Goal: Task Accomplishment & Management: Use online tool/utility

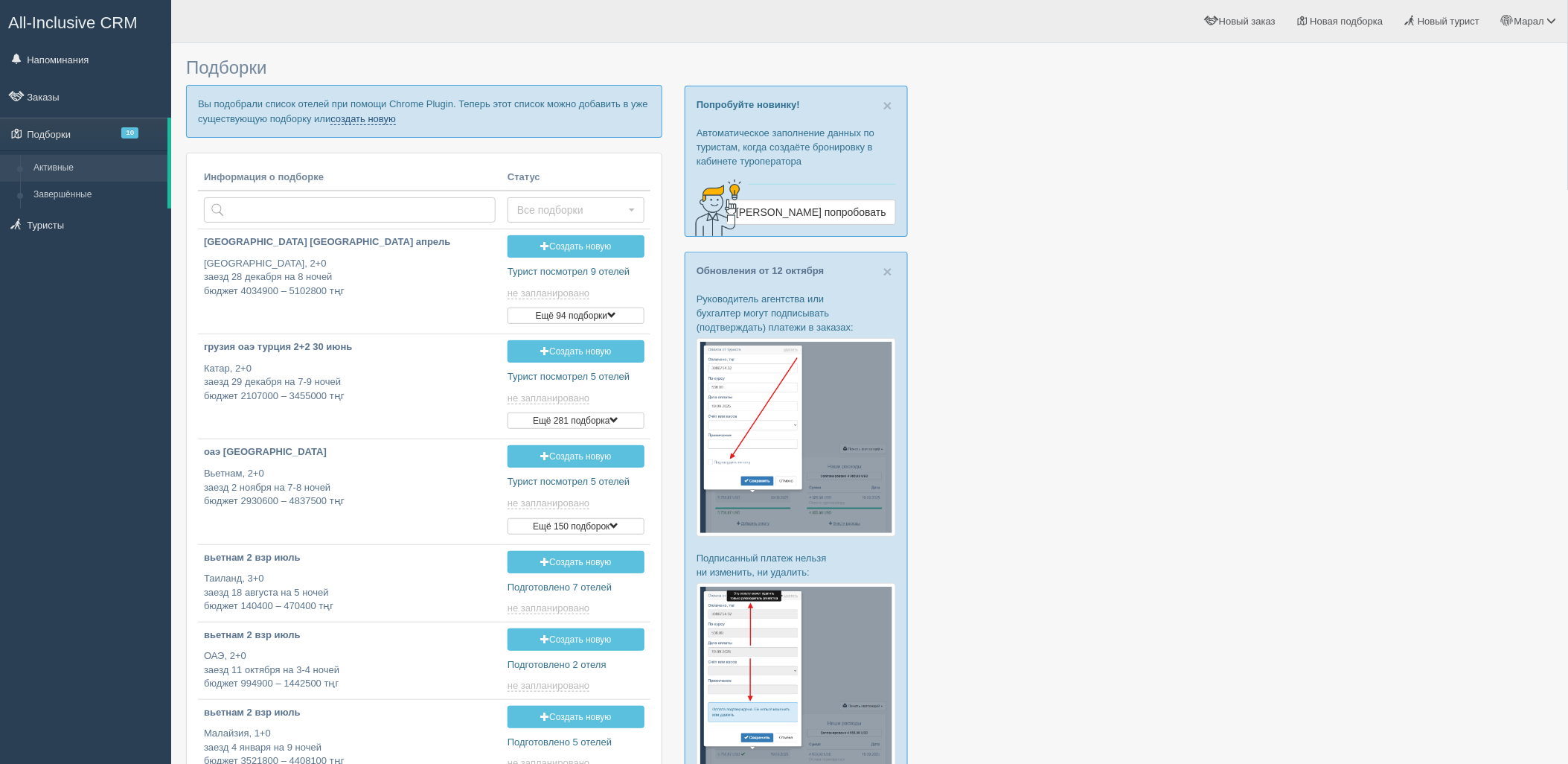
click at [372, 119] on link "создать новую" at bounding box center [363, 119] width 66 height 12
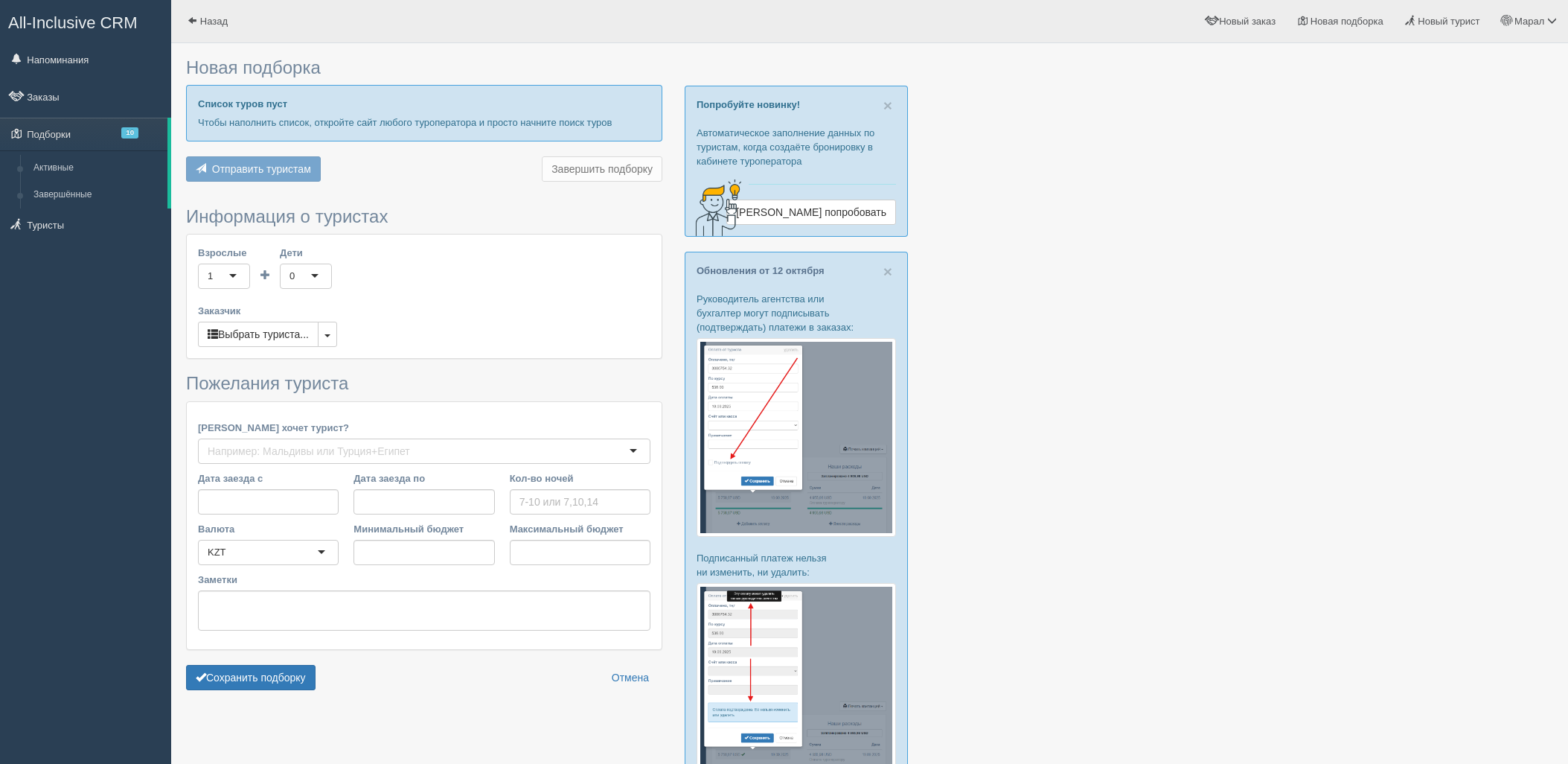
type input "9"
type input "759300"
type input "1252500"
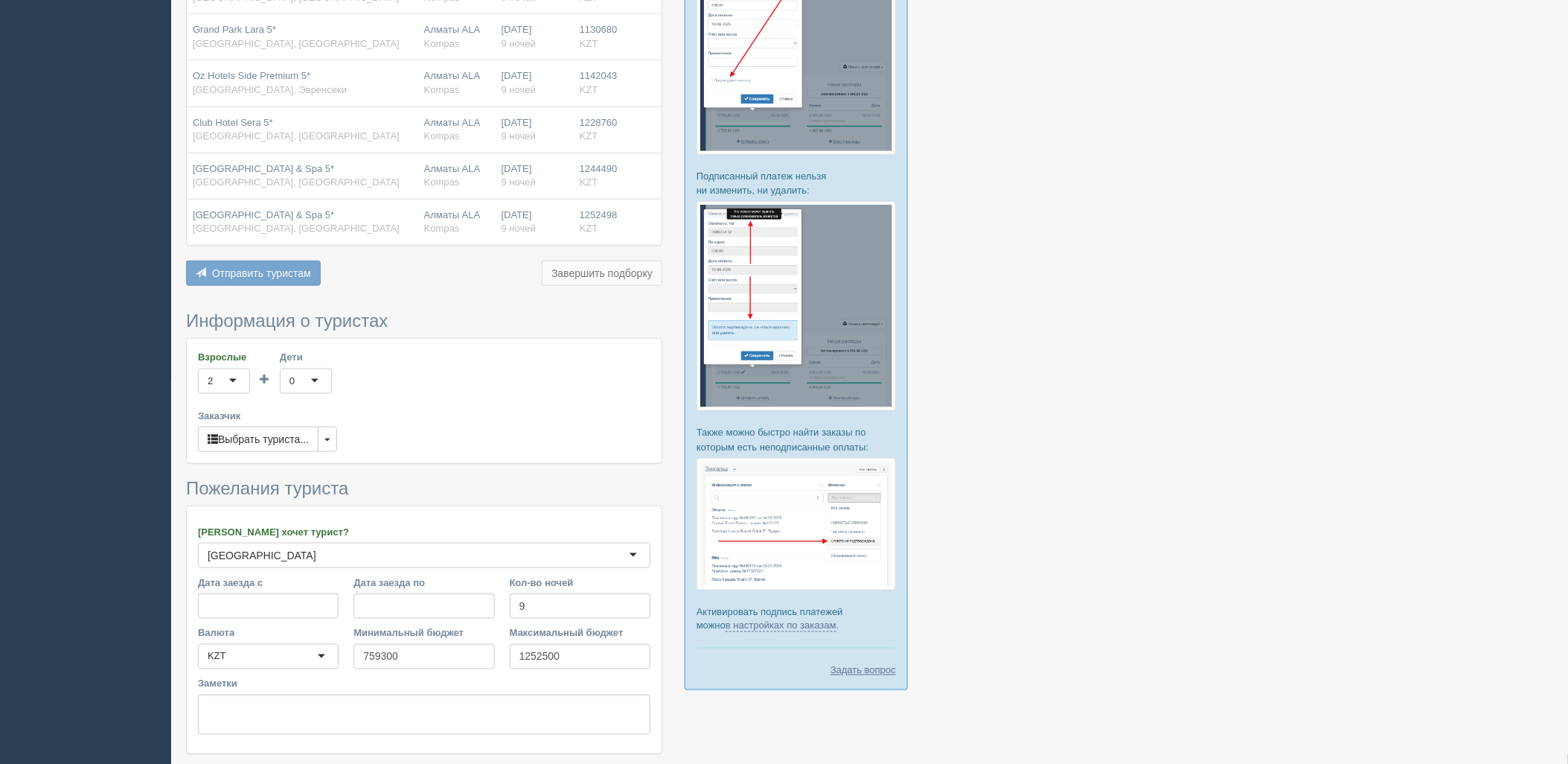
scroll to position [462, 0]
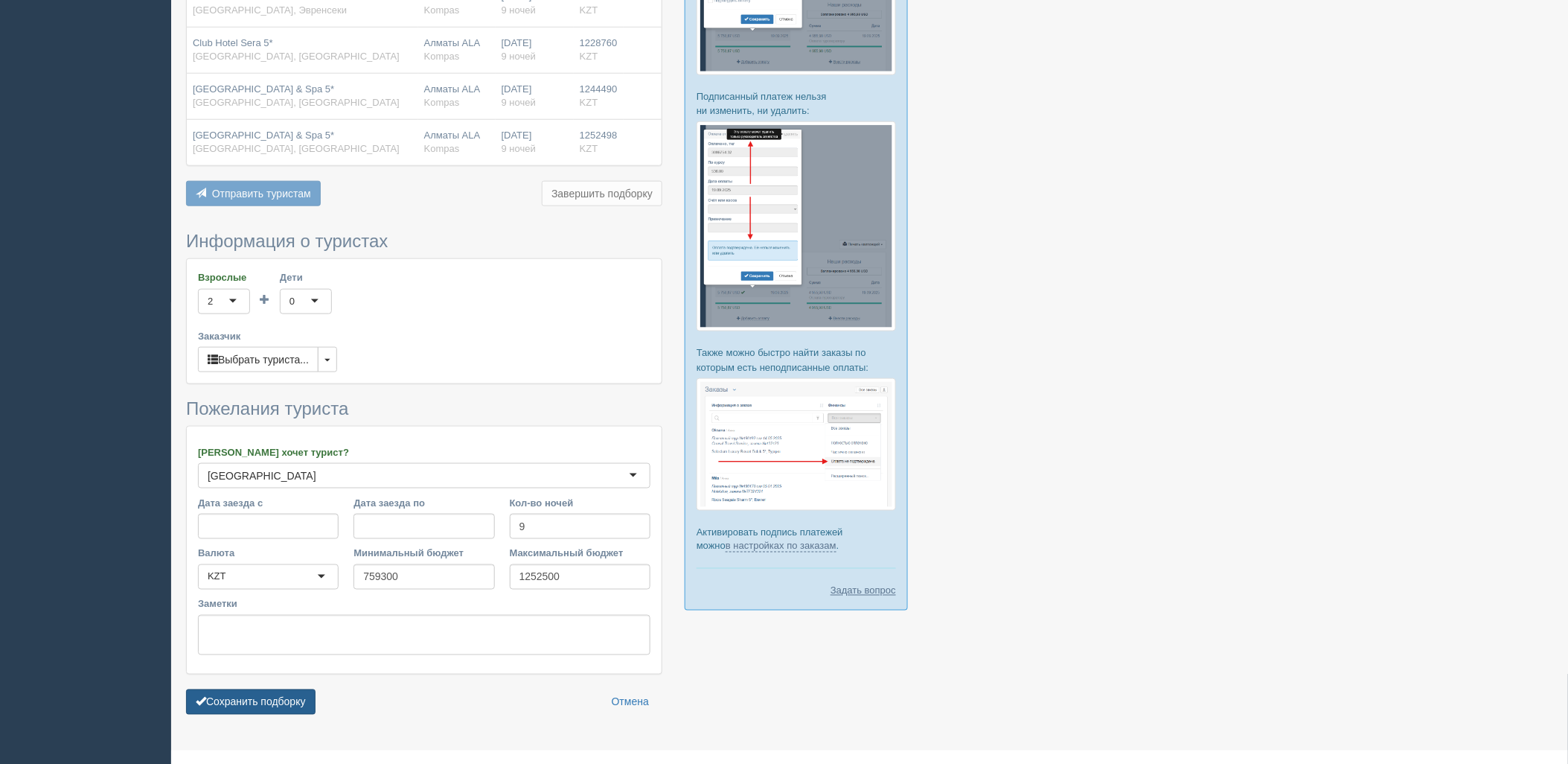
click at [273, 689] on button "Сохранить подборку" at bounding box center [251, 701] width 130 height 25
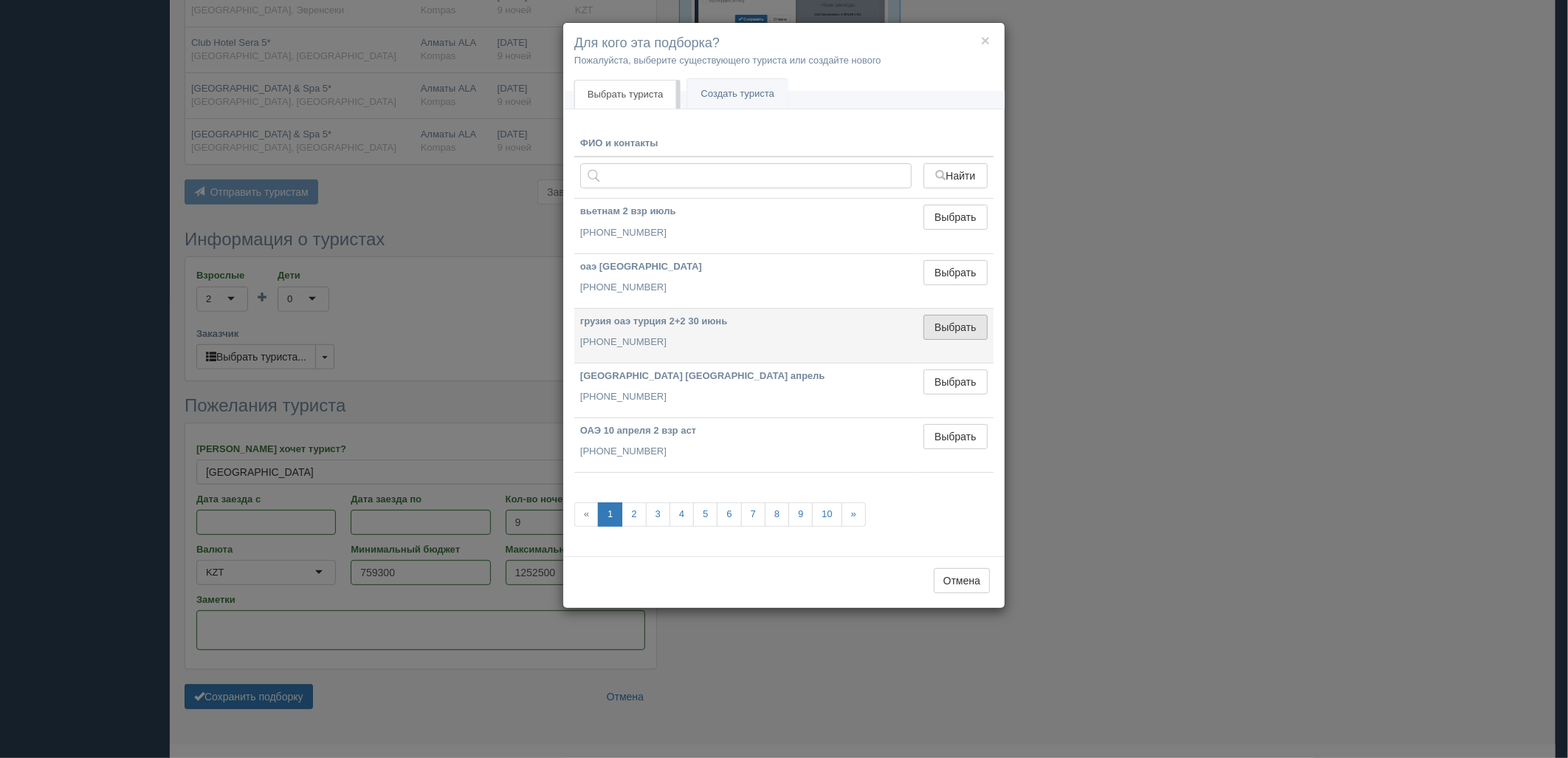
click at [947, 335] on button "Выбрать" at bounding box center [955, 327] width 64 height 25
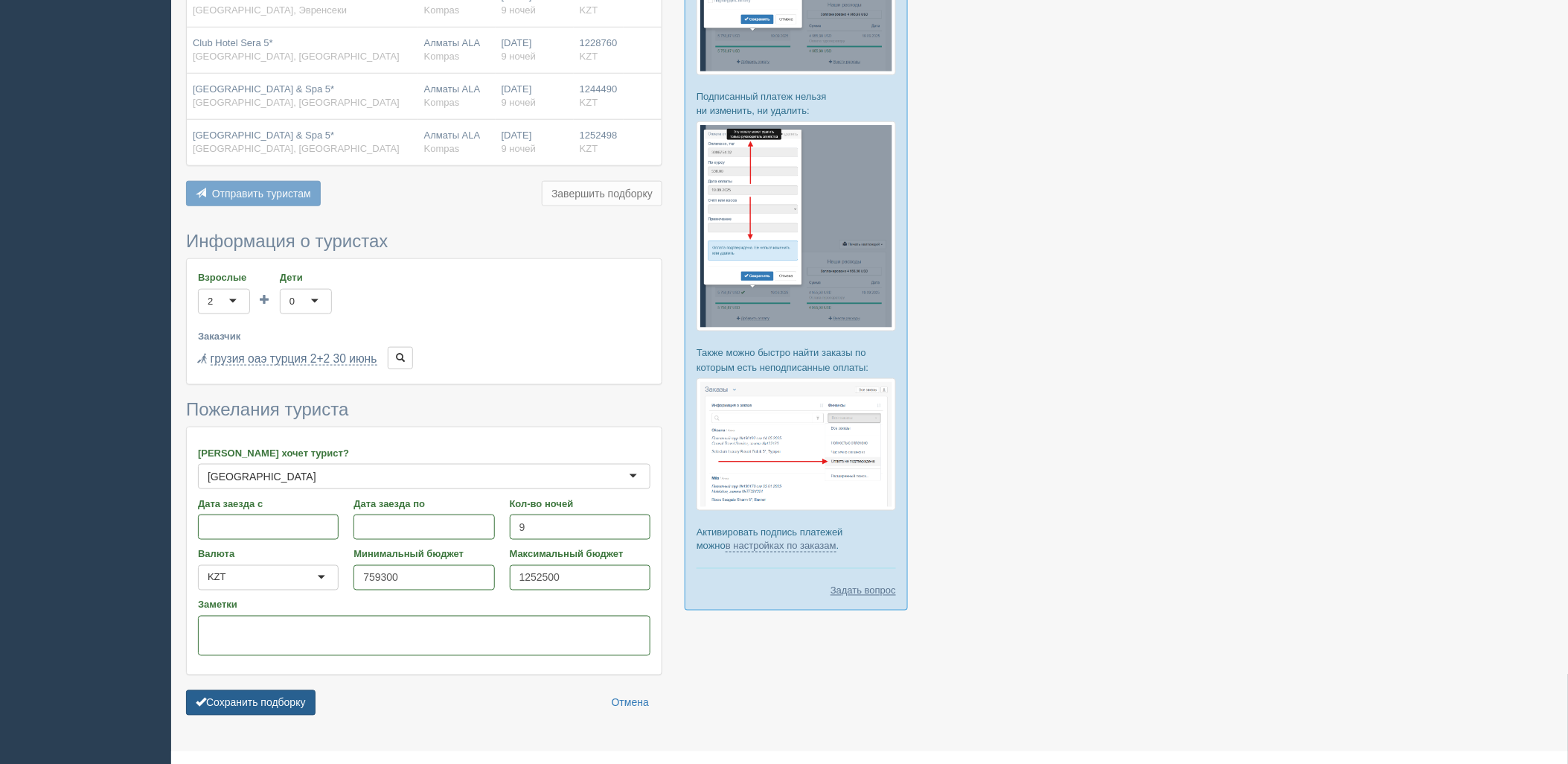
click at [261, 690] on button "Сохранить подборку" at bounding box center [251, 702] width 130 height 25
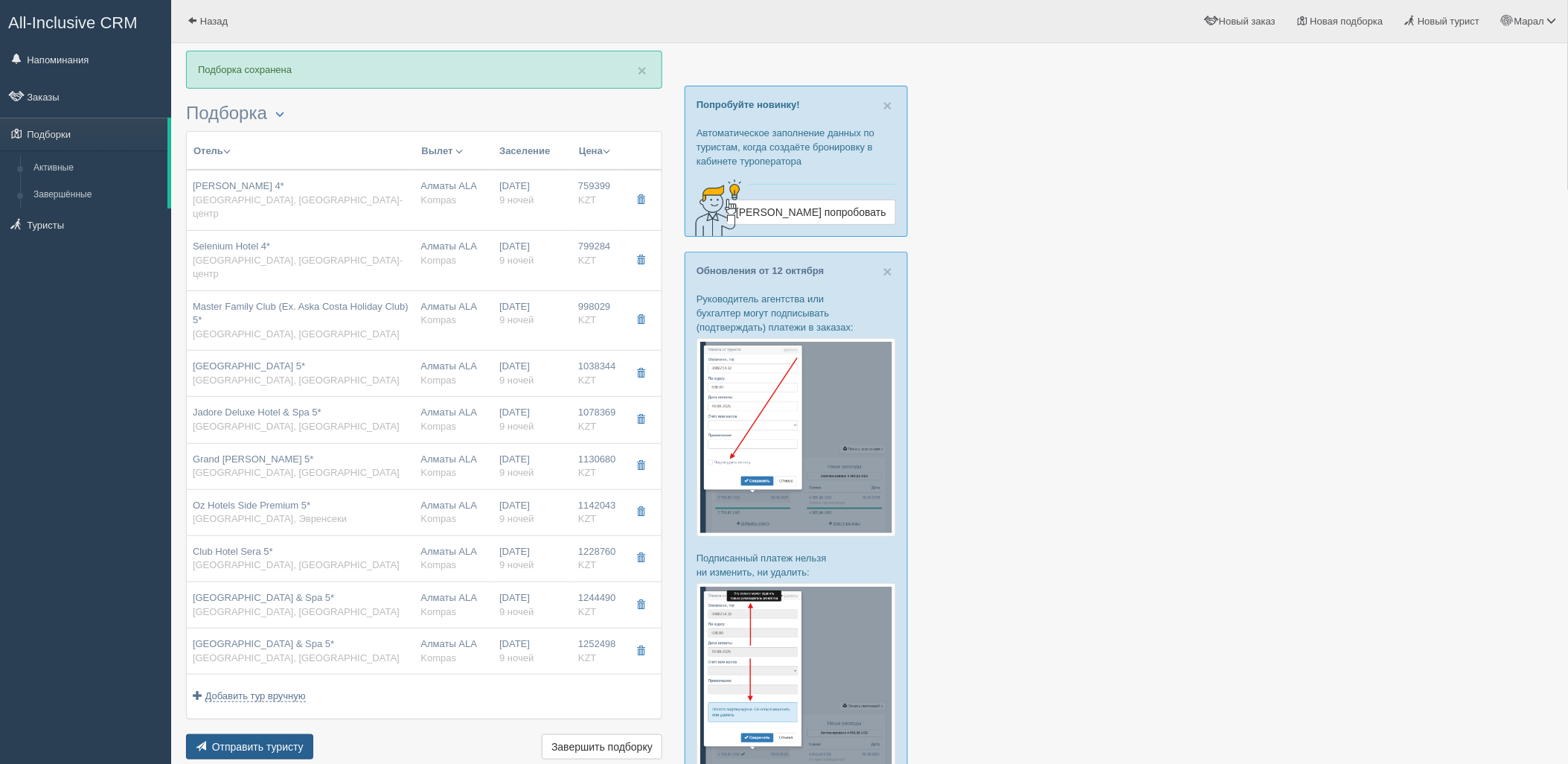
click at [270, 741] on span "Отправить туристу" at bounding box center [258, 747] width 92 height 12
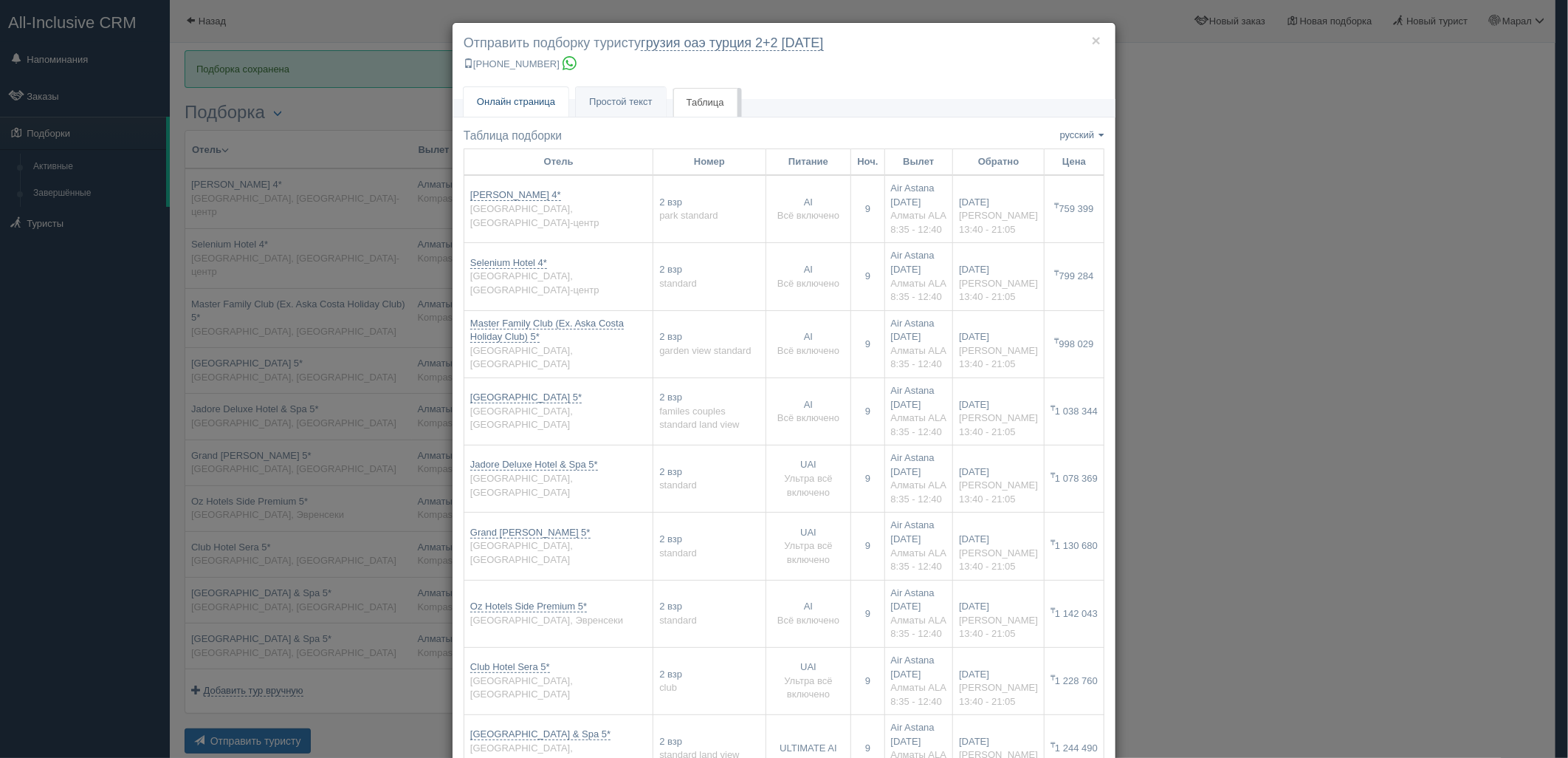
click at [534, 98] on span "Онлайн страница" at bounding box center [515, 101] width 78 height 11
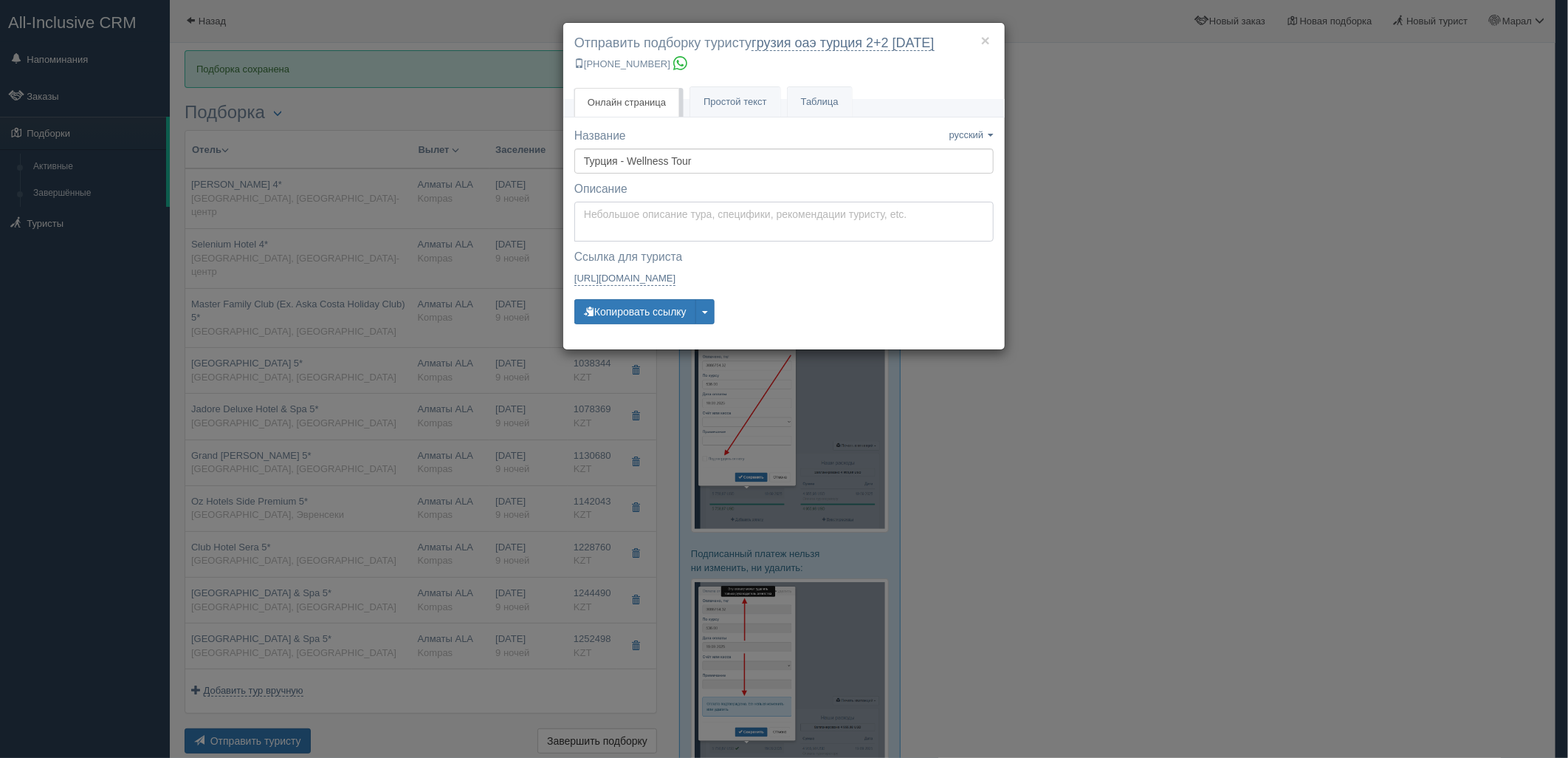
type textarea "Здравствуйте! Ниже представлены варианты туров для Вас. Для просмотра описания …"
click at [643, 216] on textarea "Здравствуйте! Ниже представлены варианты туров для Вас. Для просмотра описания …" at bounding box center [784, 221] width 419 height 40
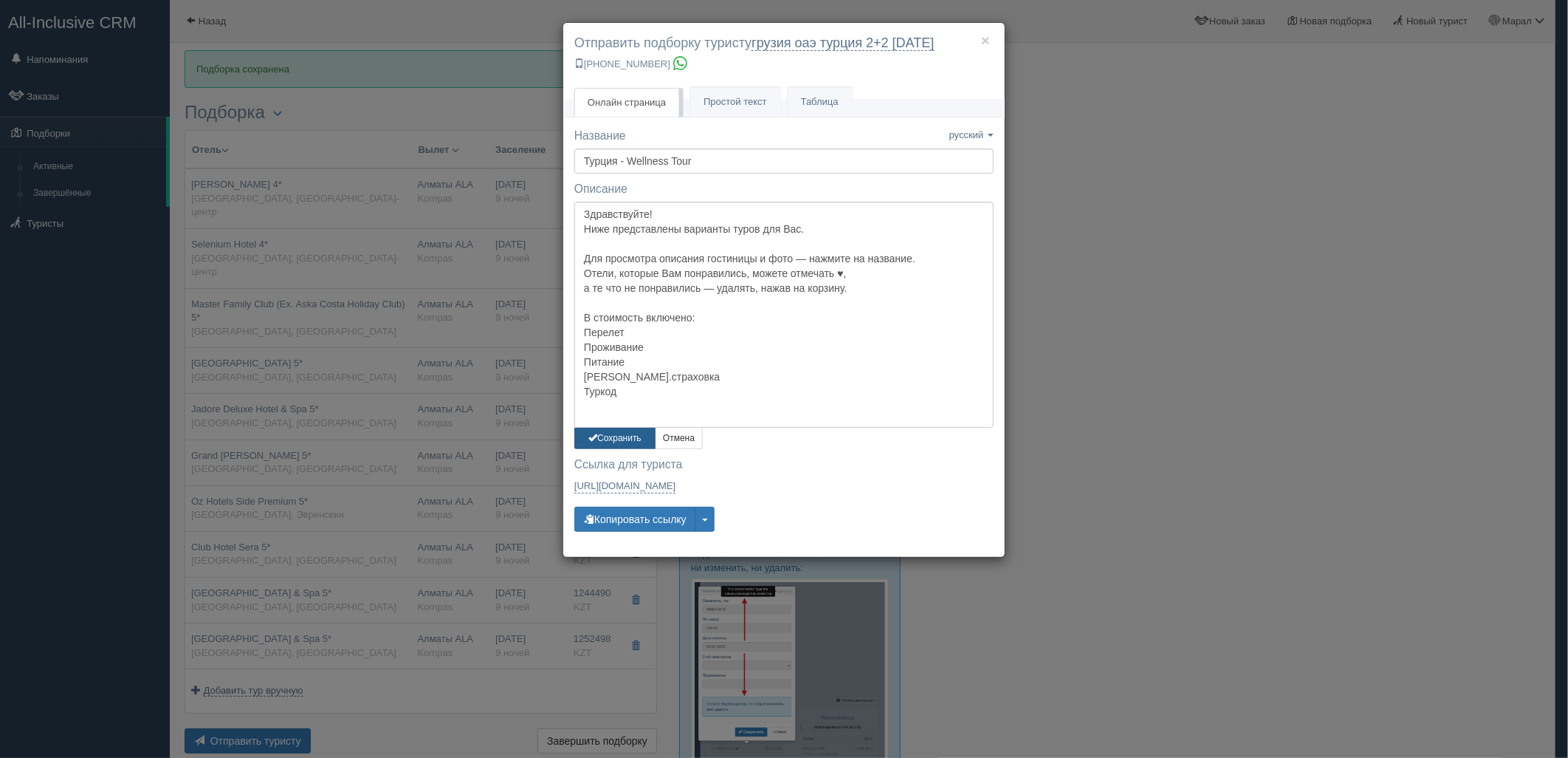
click at [603, 439] on button "Сохранить" at bounding box center [614, 438] width 81 height 21
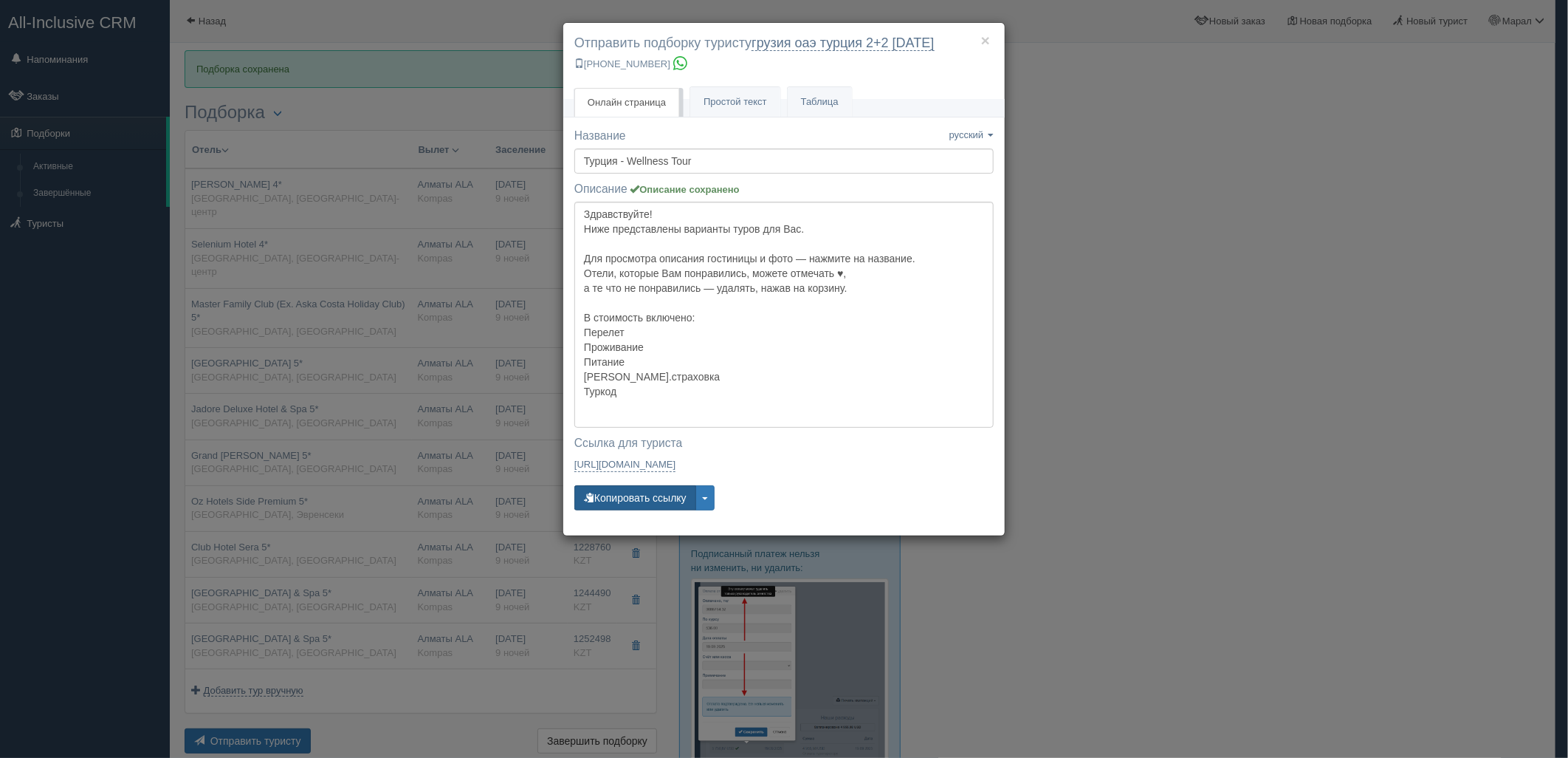
click at [618, 496] on button "Копировать ссылку" at bounding box center [635, 498] width 122 height 25
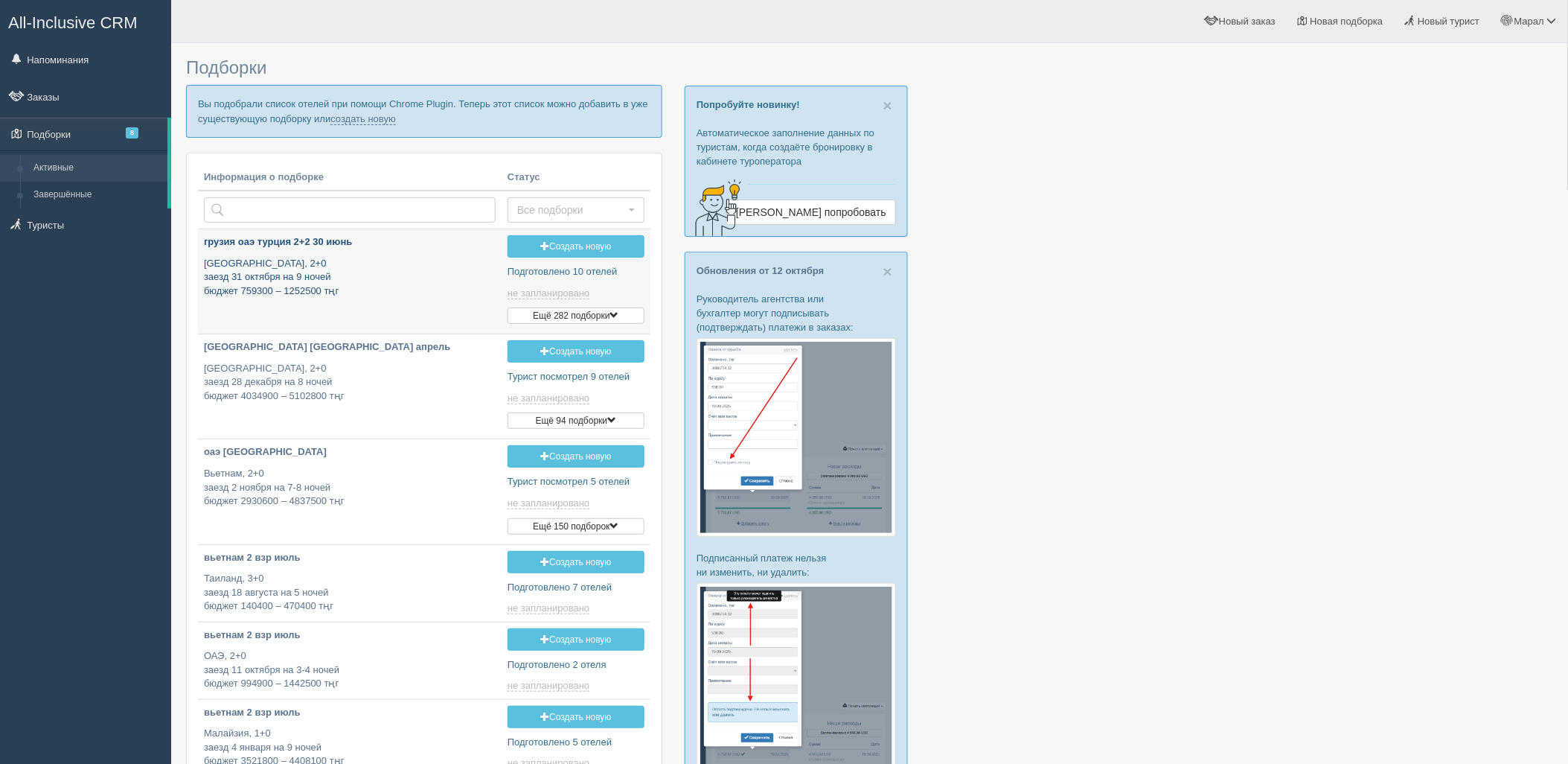
type input "[DATE] 11:45"
click at [349, 122] on link "создать новую" at bounding box center [363, 119] width 66 height 12
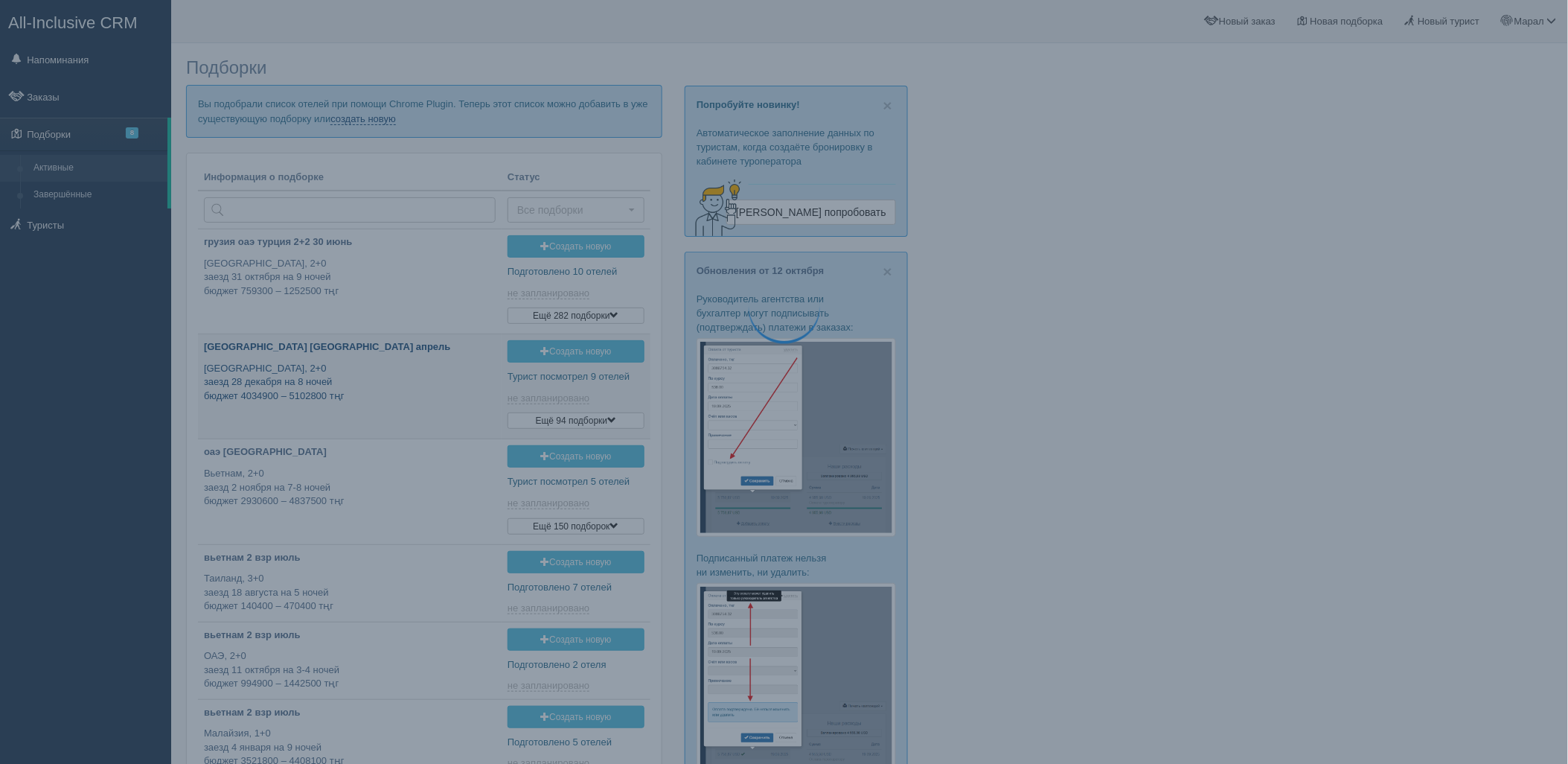
type input "2025-10-15 19:20"
type input "2025-10-15 18:10"
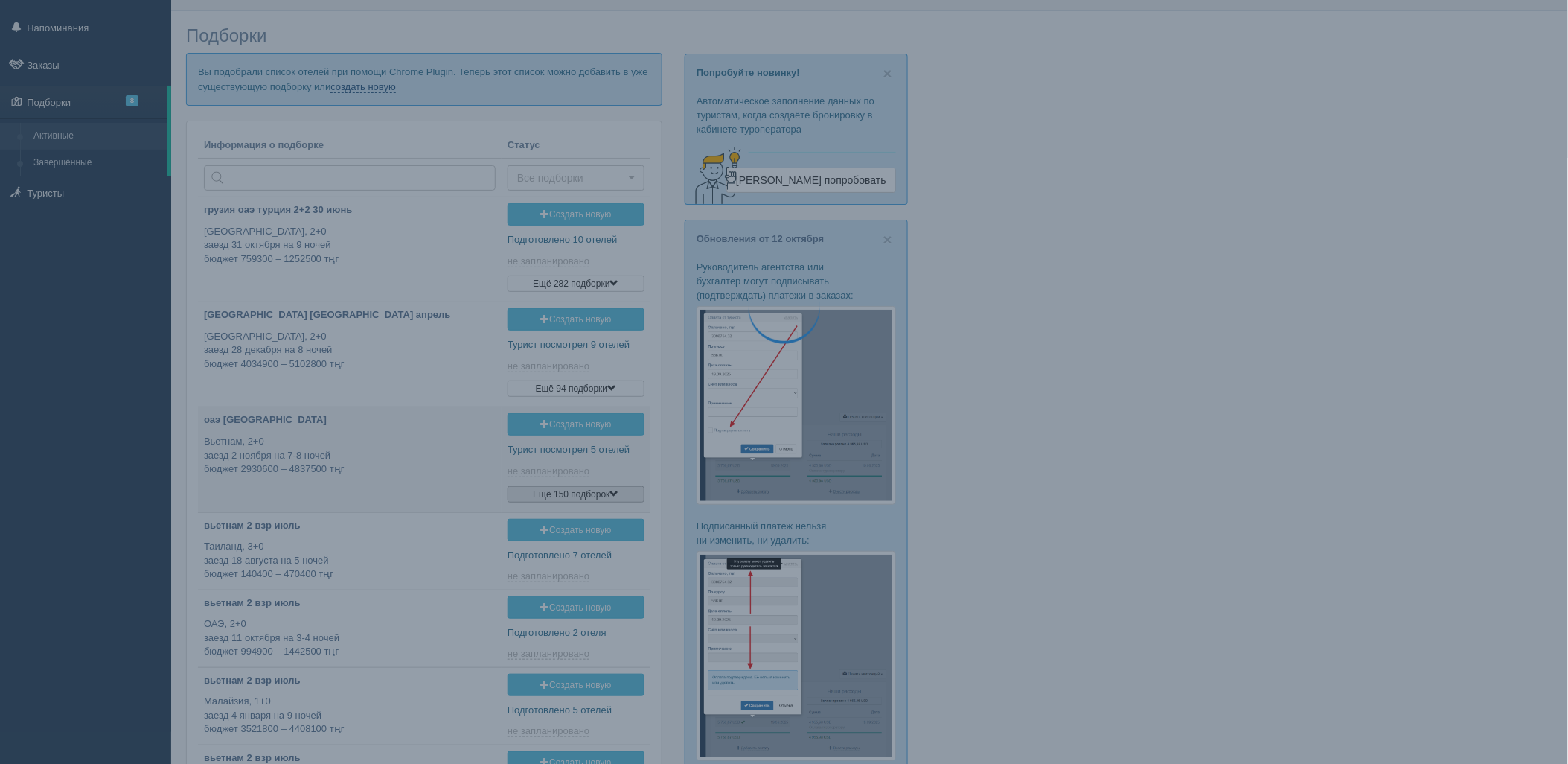
scroll to position [56, 0]
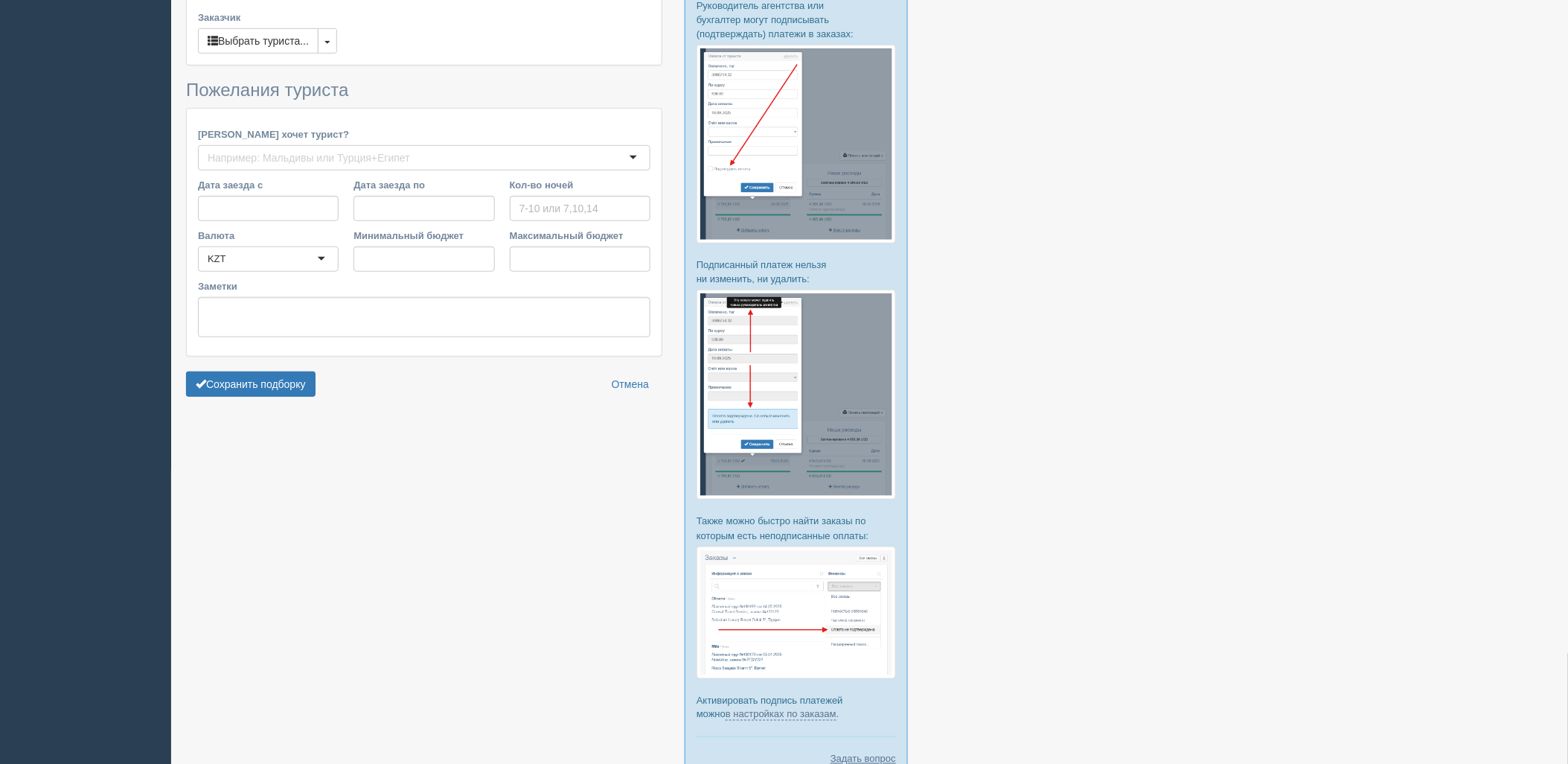
type input "6-8"
type input "1071000"
type input "2667800"
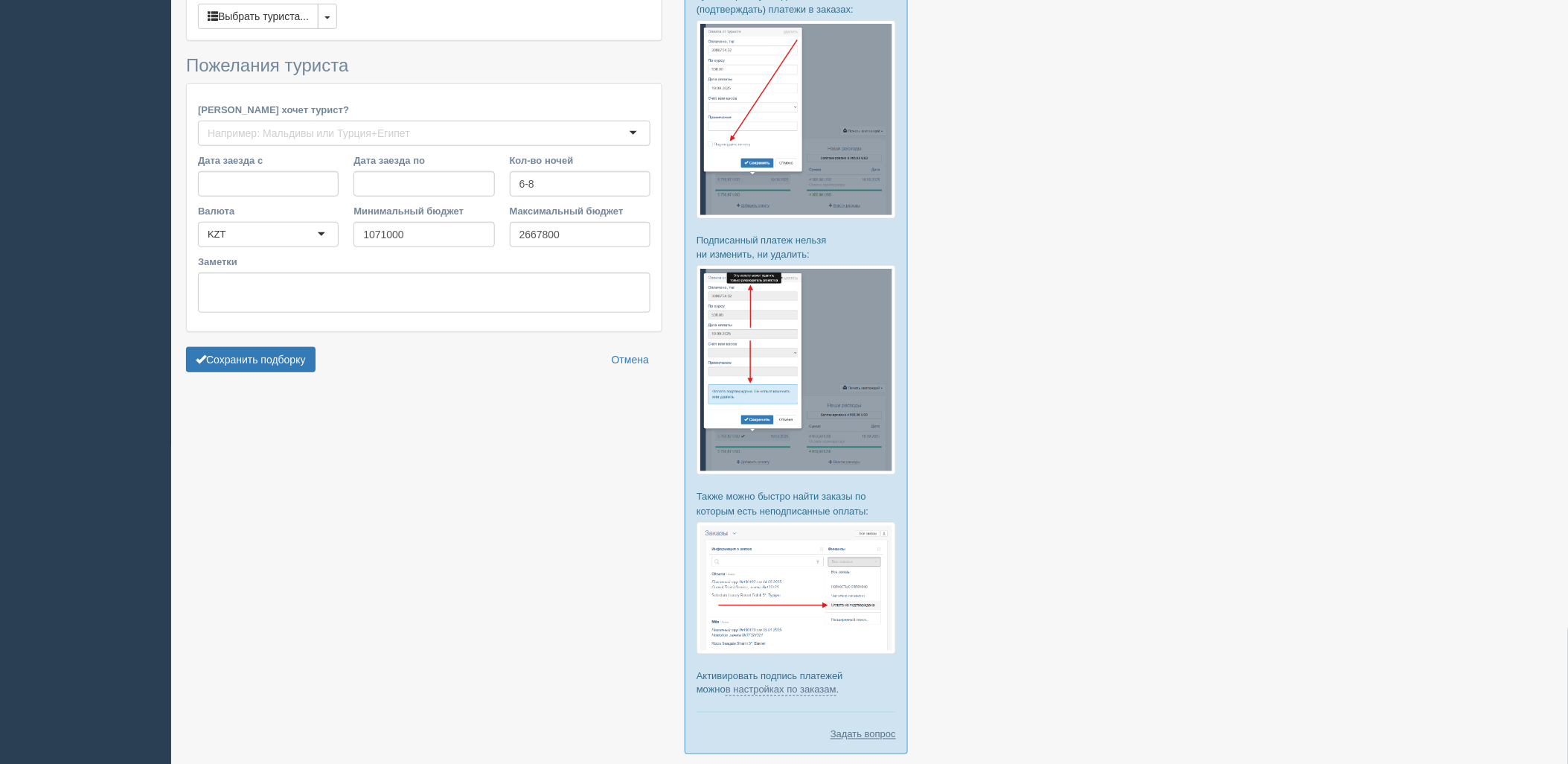
scroll to position [389, 0]
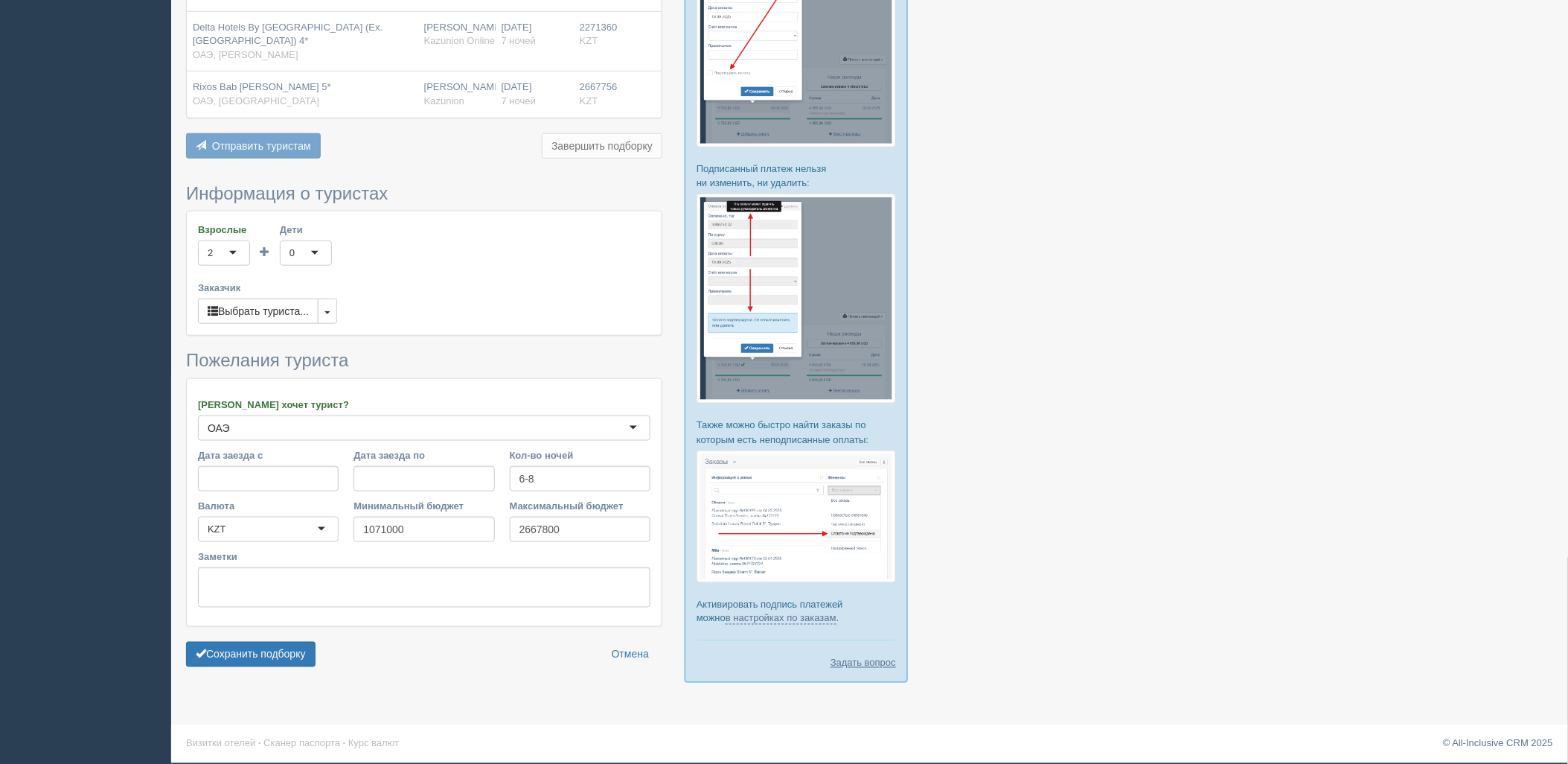
click at [298, 639] on form "Информация о туристах Взрослые 2 2 1 2 3 4 5 6 7 8 9 10 11 12 13 14 15 16 17 18…" at bounding box center [424, 429] width 476 height 491
click at [295, 657] on button "Сохранить подборку" at bounding box center [251, 654] width 130 height 25
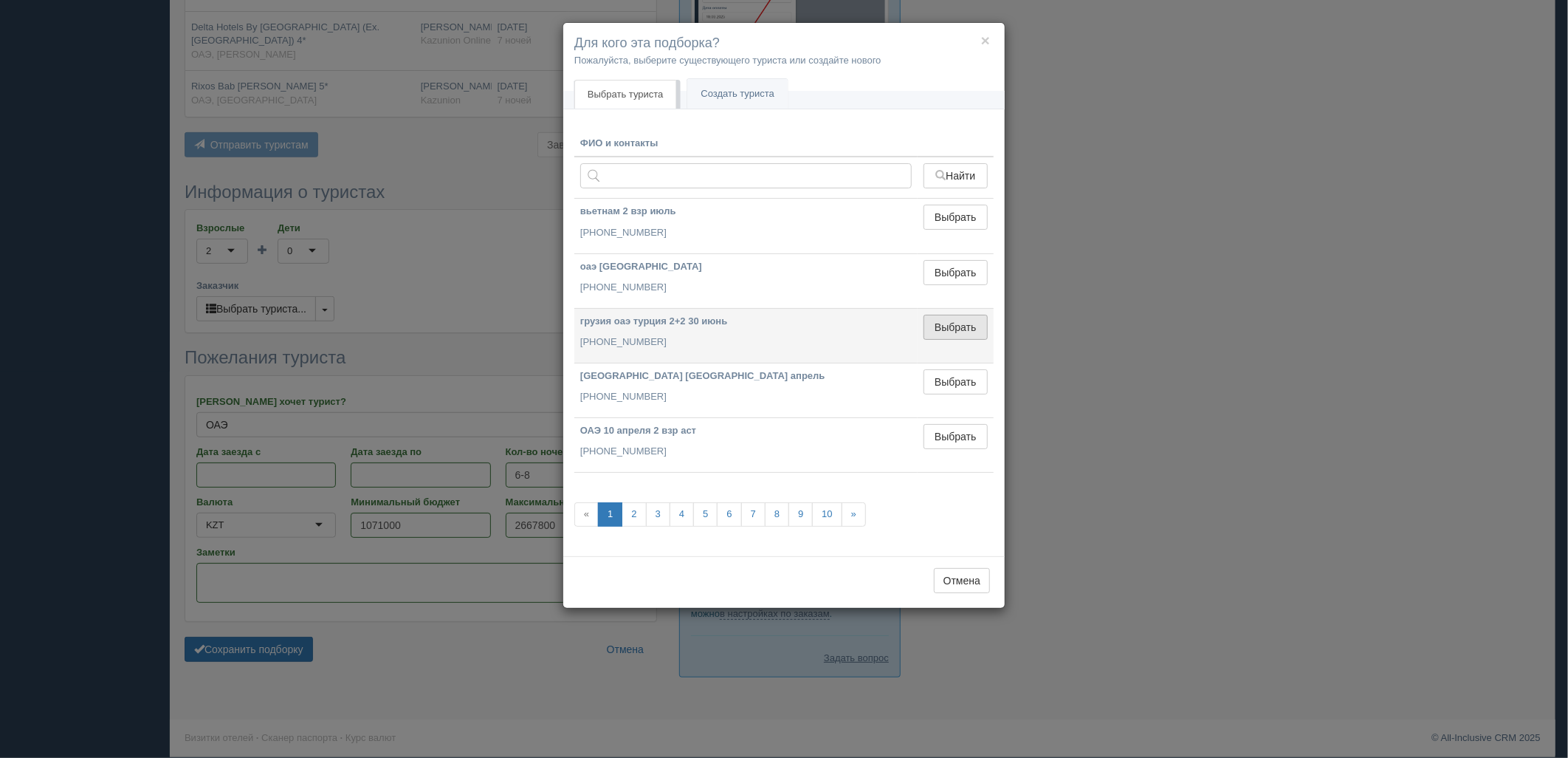
click at [957, 315] on button "Выбрать" at bounding box center [955, 327] width 64 height 25
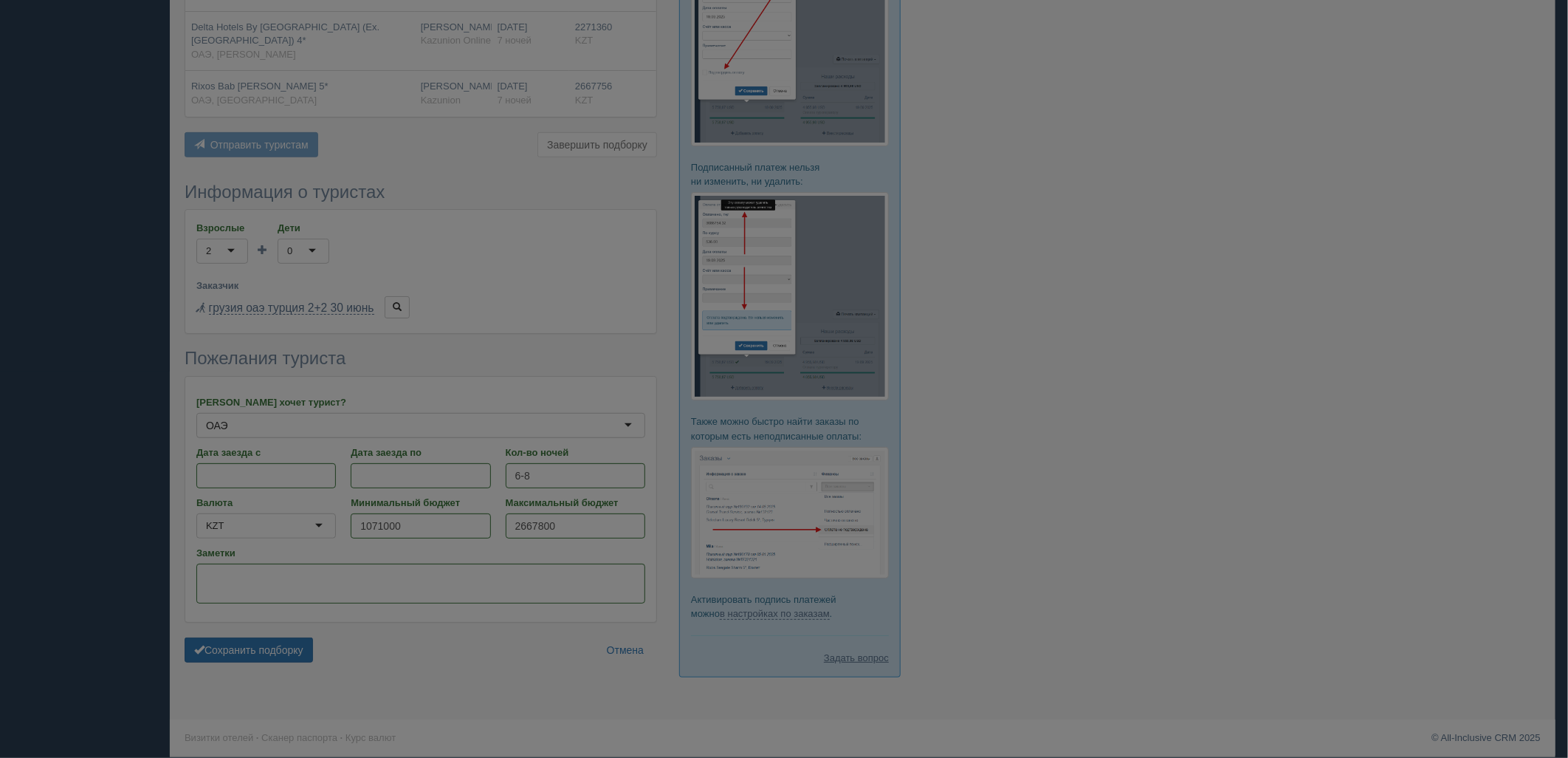
click at [946, 329] on div at bounding box center [784, 379] width 1568 height 758
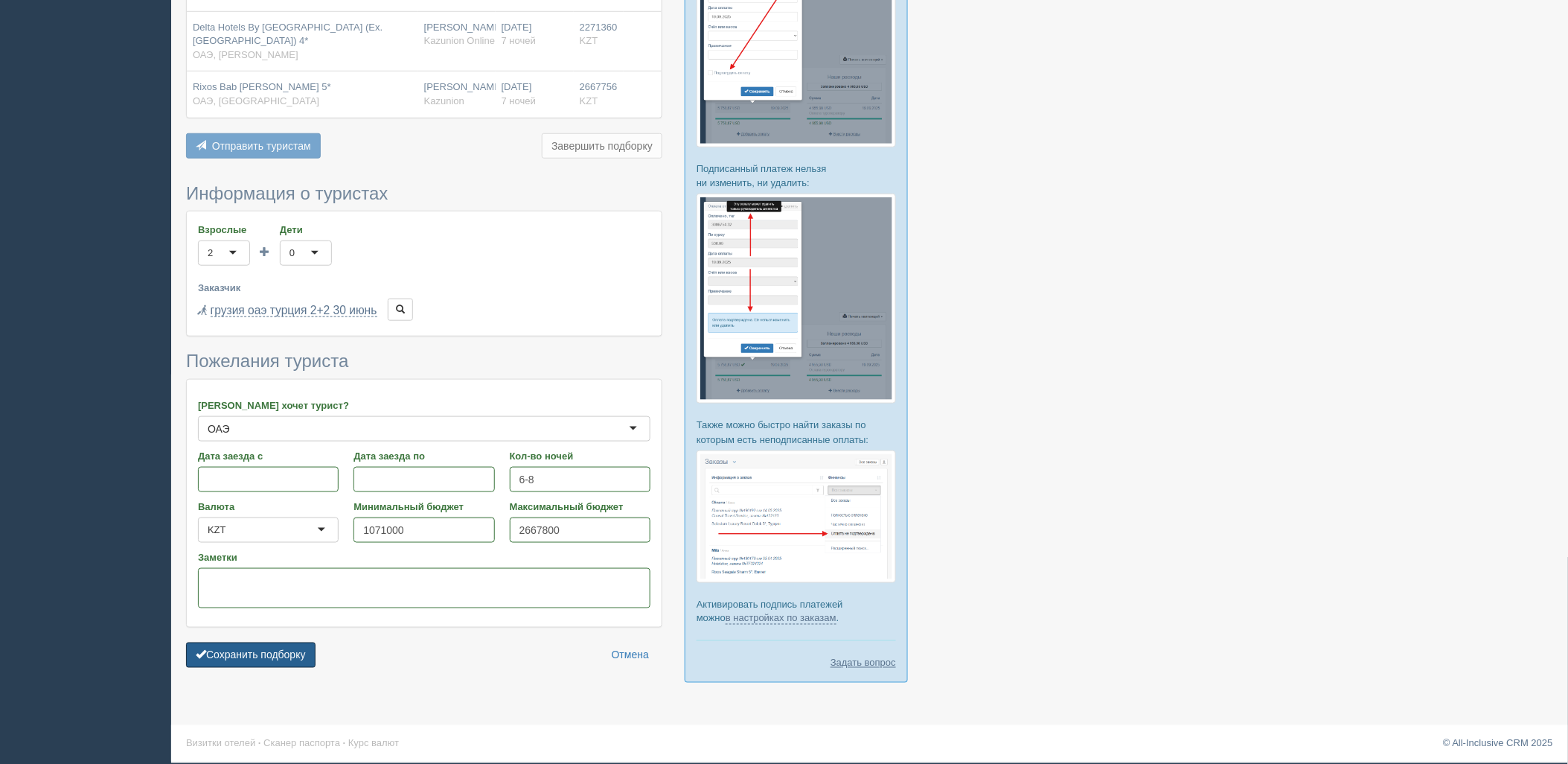
drag, startPoint x: 265, startPoint y: 654, endPoint x: 531, endPoint y: 494, distance: 310.4
click at [265, 655] on button "Сохранить подборку" at bounding box center [251, 655] width 130 height 25
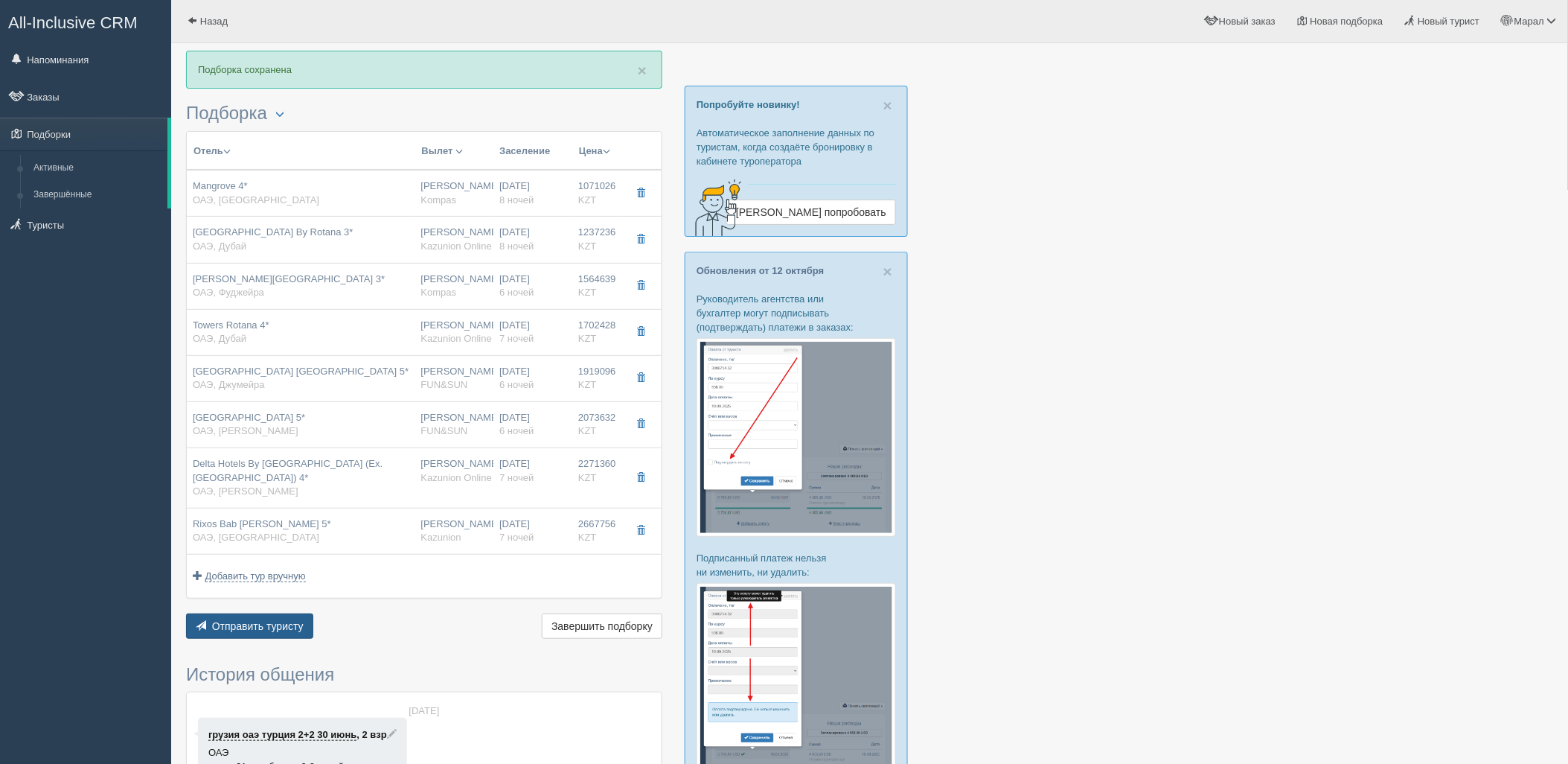
click at [309, 621] on button "Отправить туристу Отправить" at bounding box center [250, 626] width 127 height 25
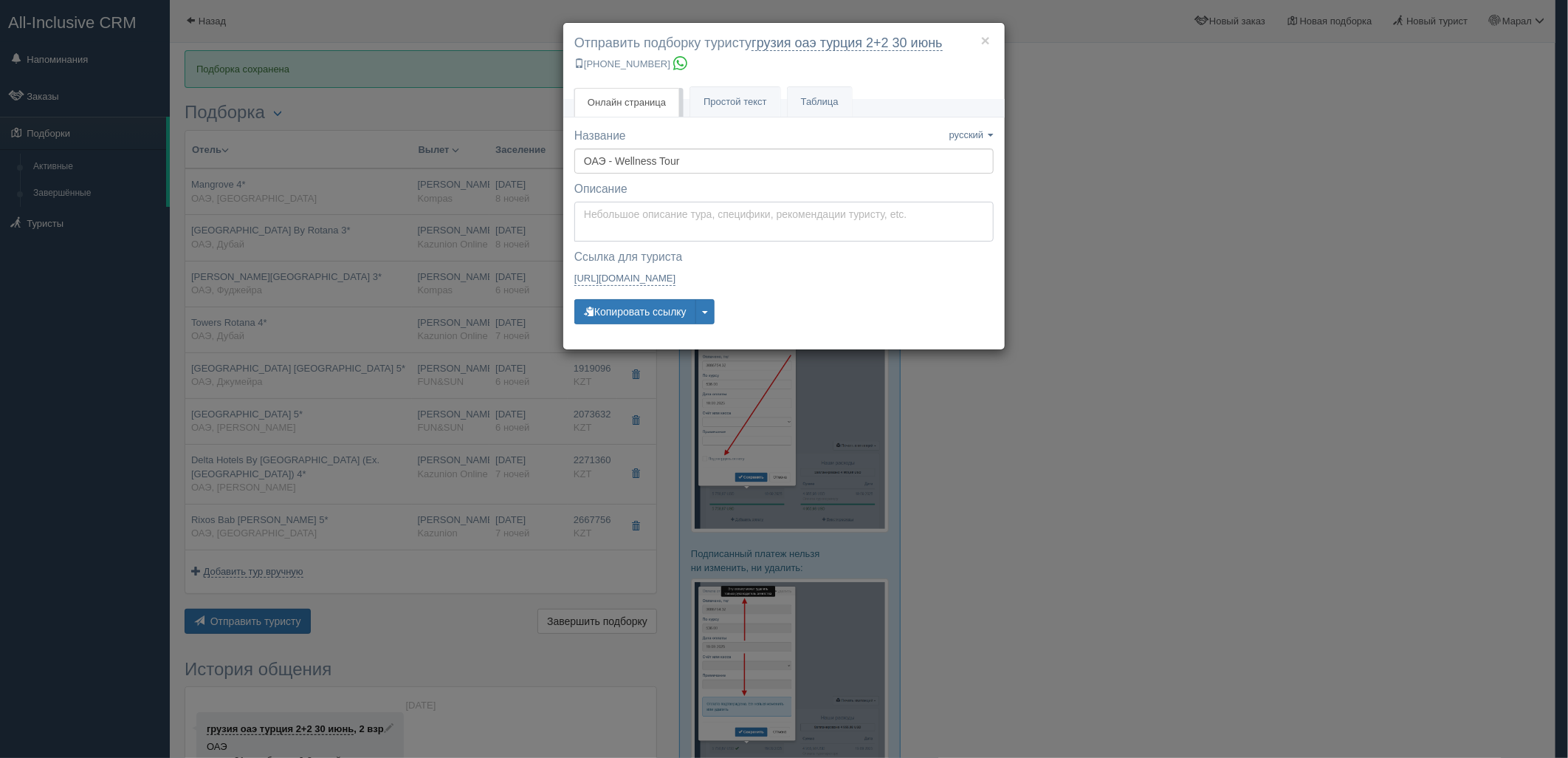
type textarea "Здравствуйте! Ниже представлены варианты туров для Вас. Для просмотра описания …"
click at [695, 217] on textarea "Здравствуйте! Ниже представлены варианты туров для Вас. Для просмотра описания …" at bounding box center [784, 221] width 419 height 40
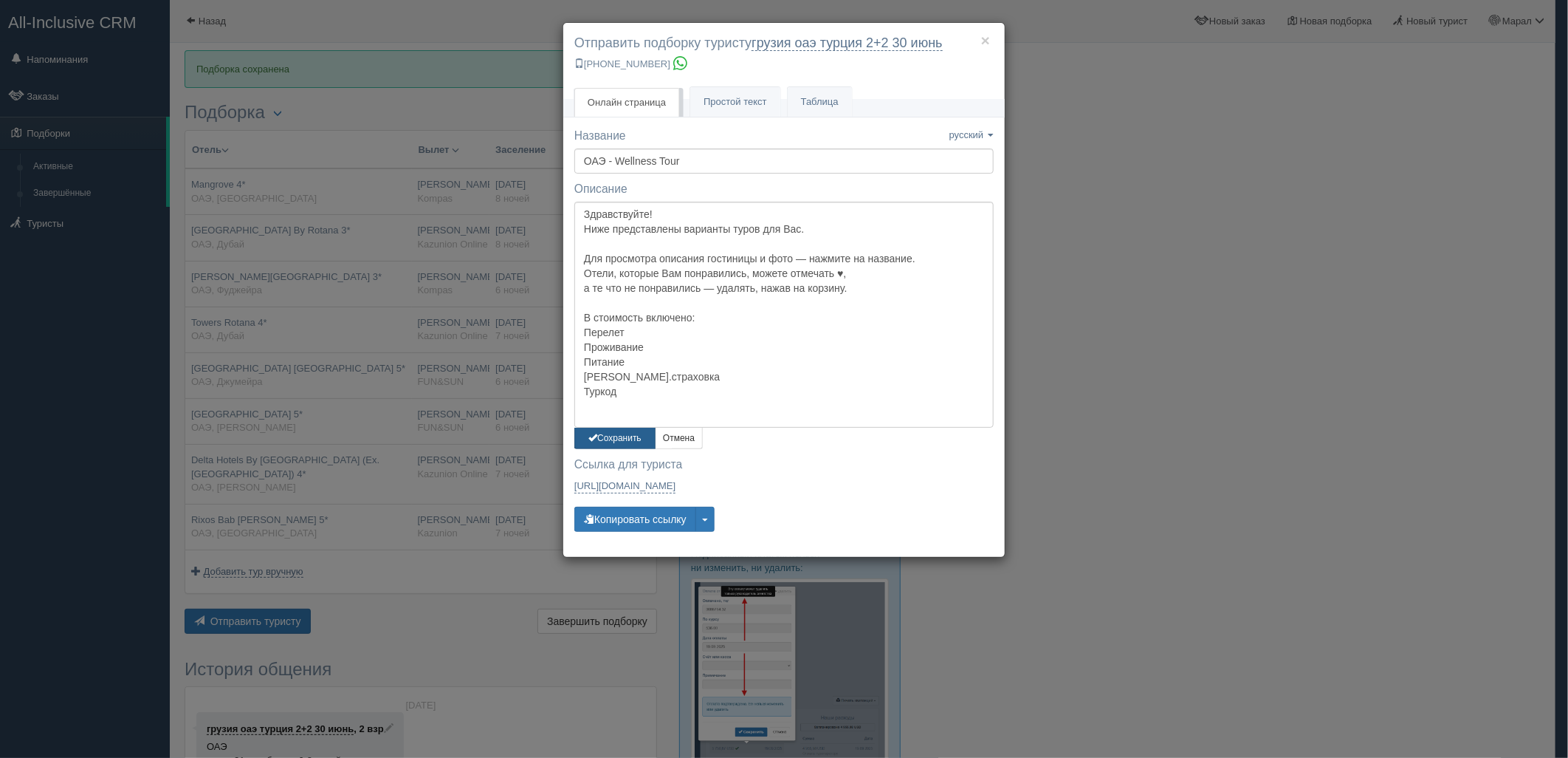
click at [618, 440] on button "Сохранить" at bounding box center [614, 438] width 81 height 21
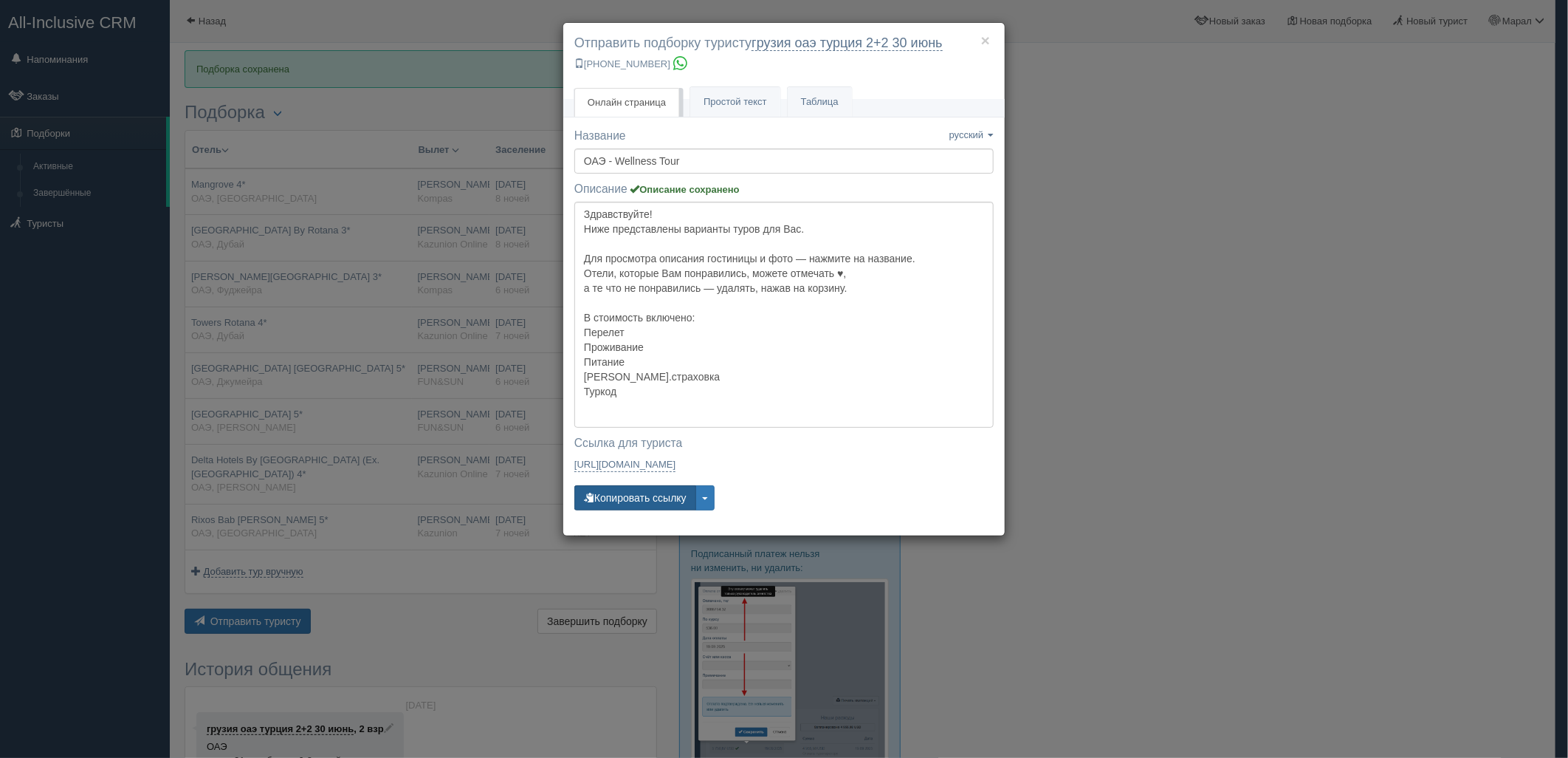
click at [644, 498] on button "Копировать ссылку" at bounding box center [635, 498] width 122 height 25
click at [645, 494] on button "Копировать ссылку" at bounding box center [635, 498] width 122 height 25
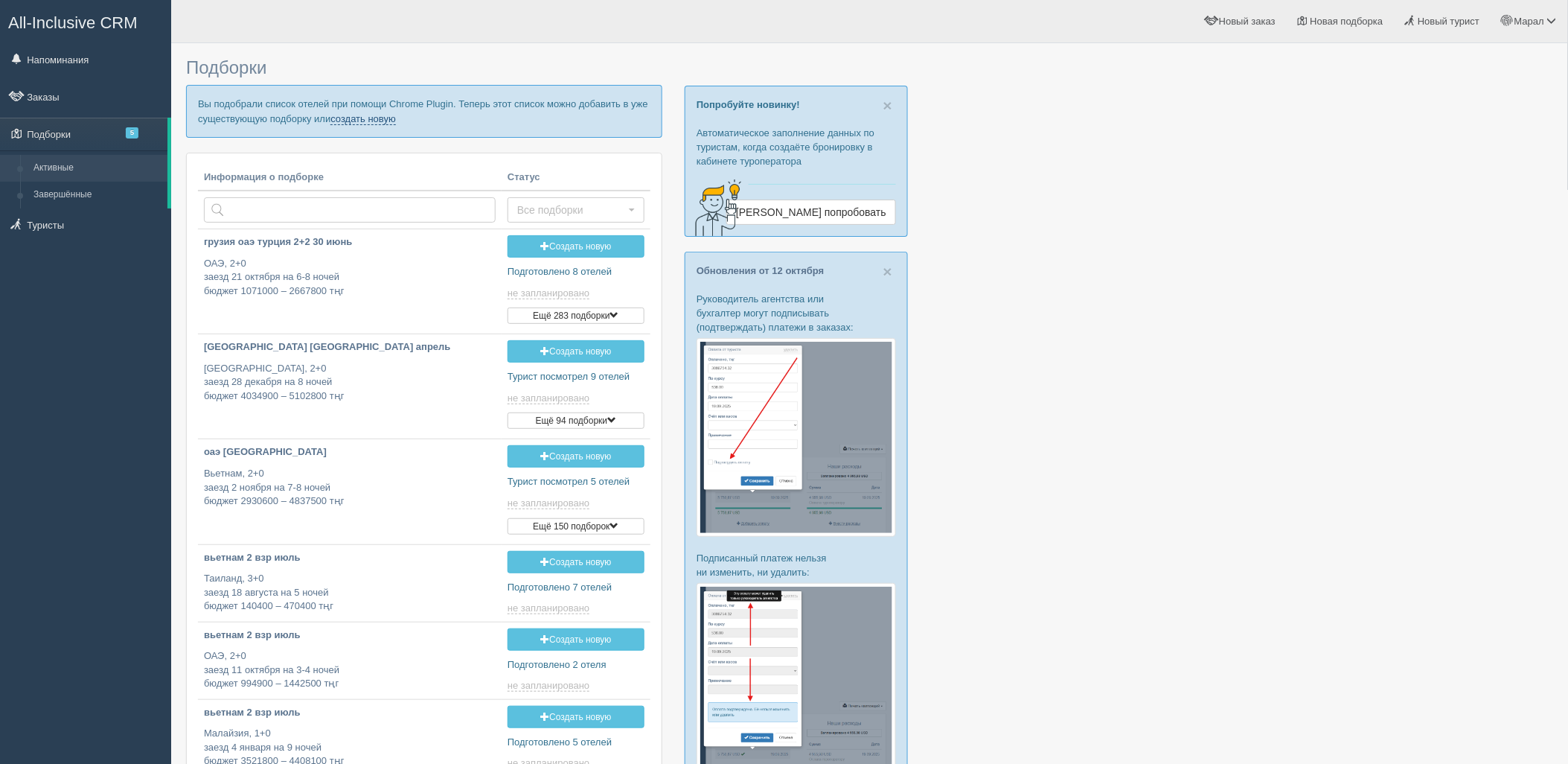
click at [349, 122] on link "создать новую" at bounding box center [363, 119] width 66 height 12
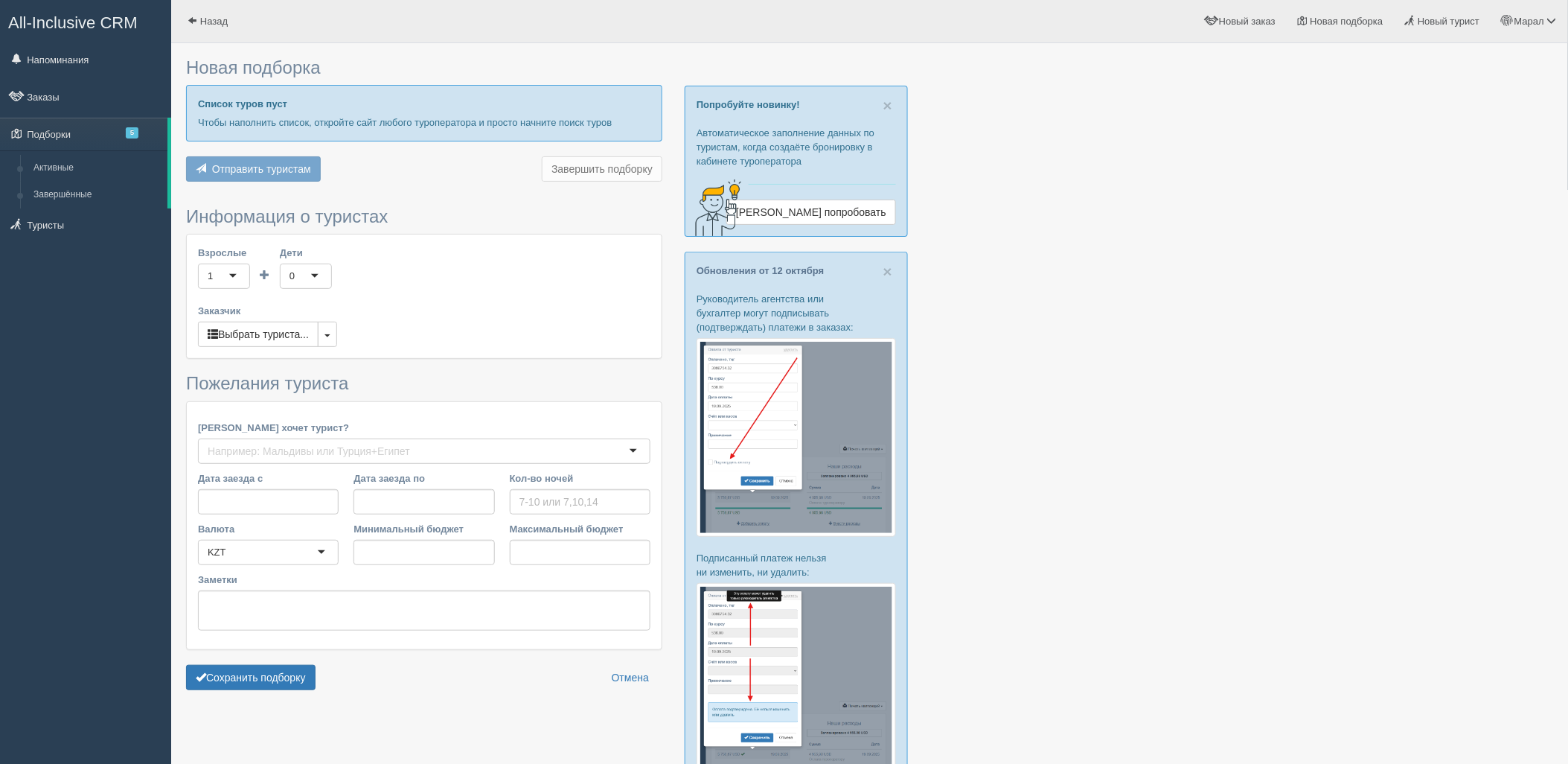
type input "7"
type input "1233900"
type input "1918700"
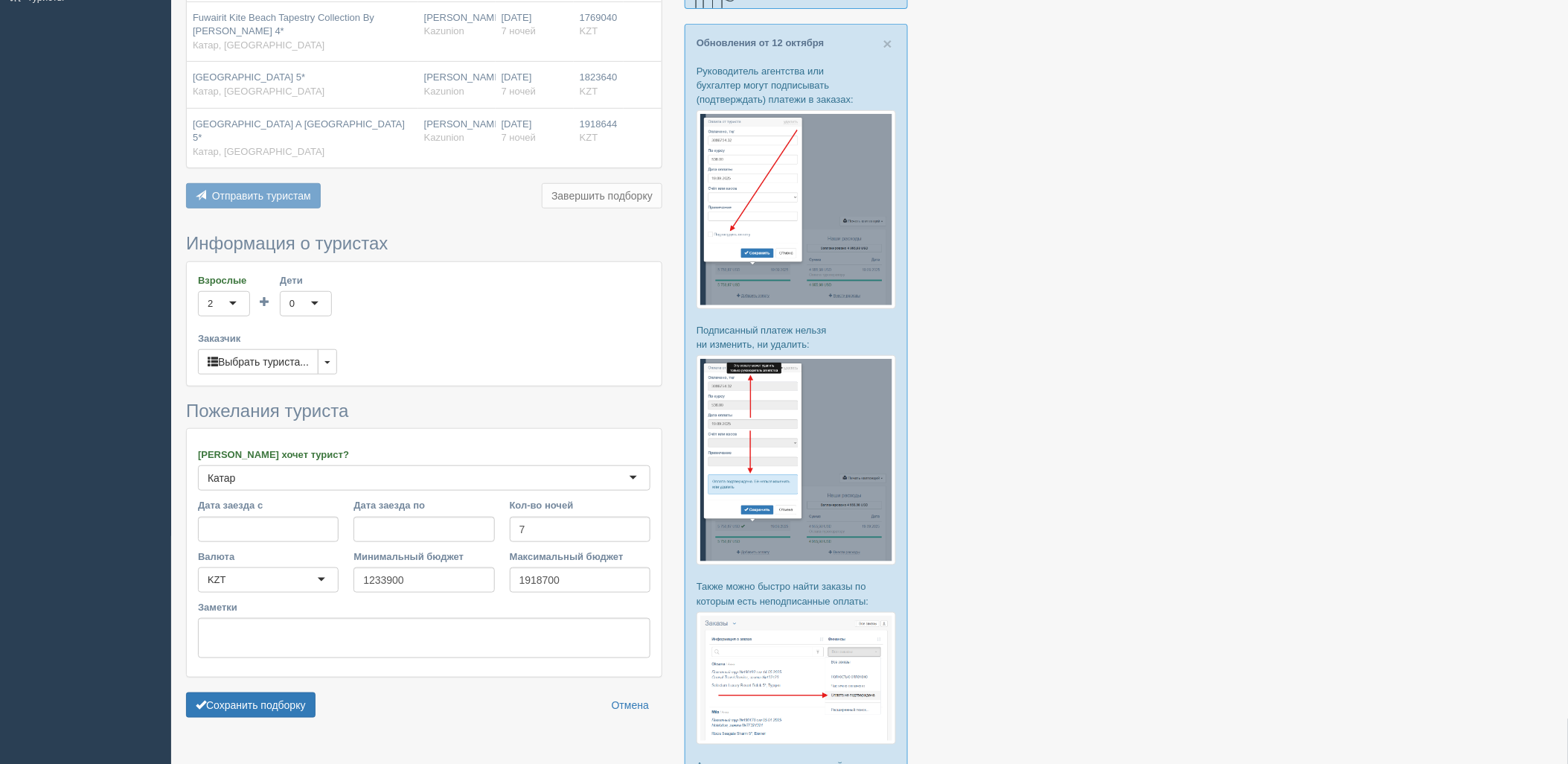
scroll to position [248, 0]
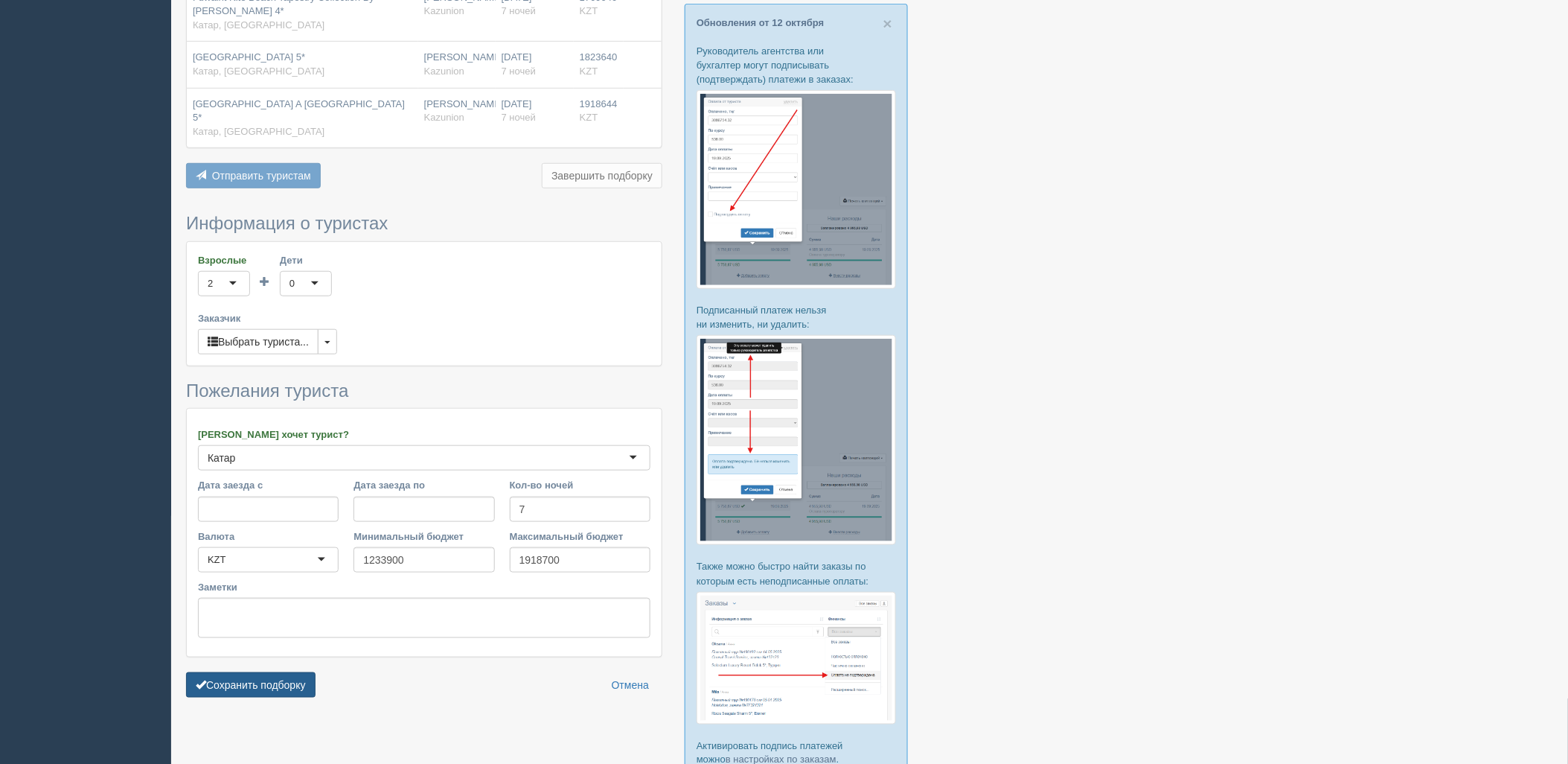
click at [294, 672] on button "Сохранить подборку" at bounding box center [251, 685] width 130 height 25
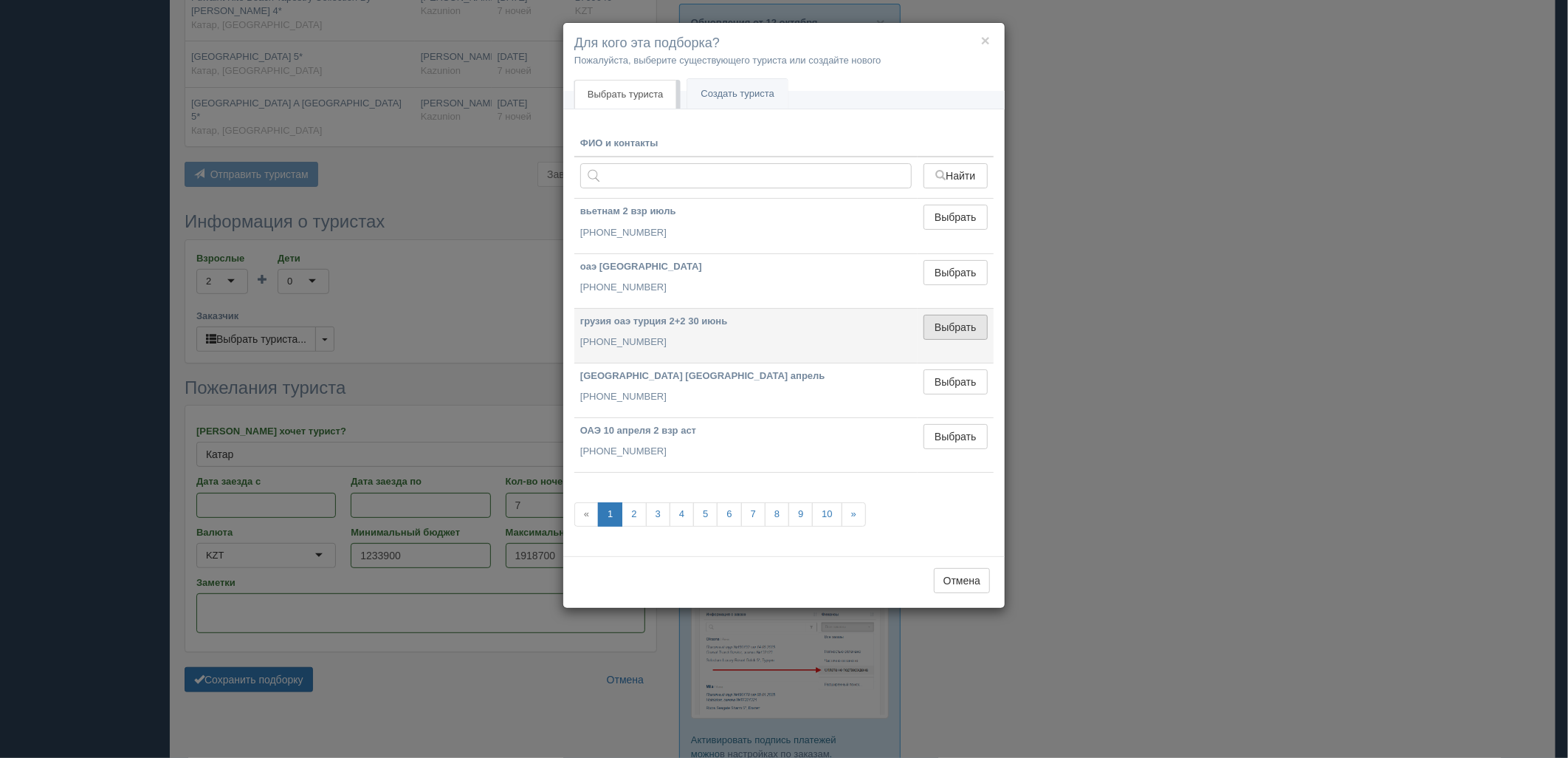
click at [953, 327] on button "Выбрать" at bounding box center [955, 327] width 64 height 25
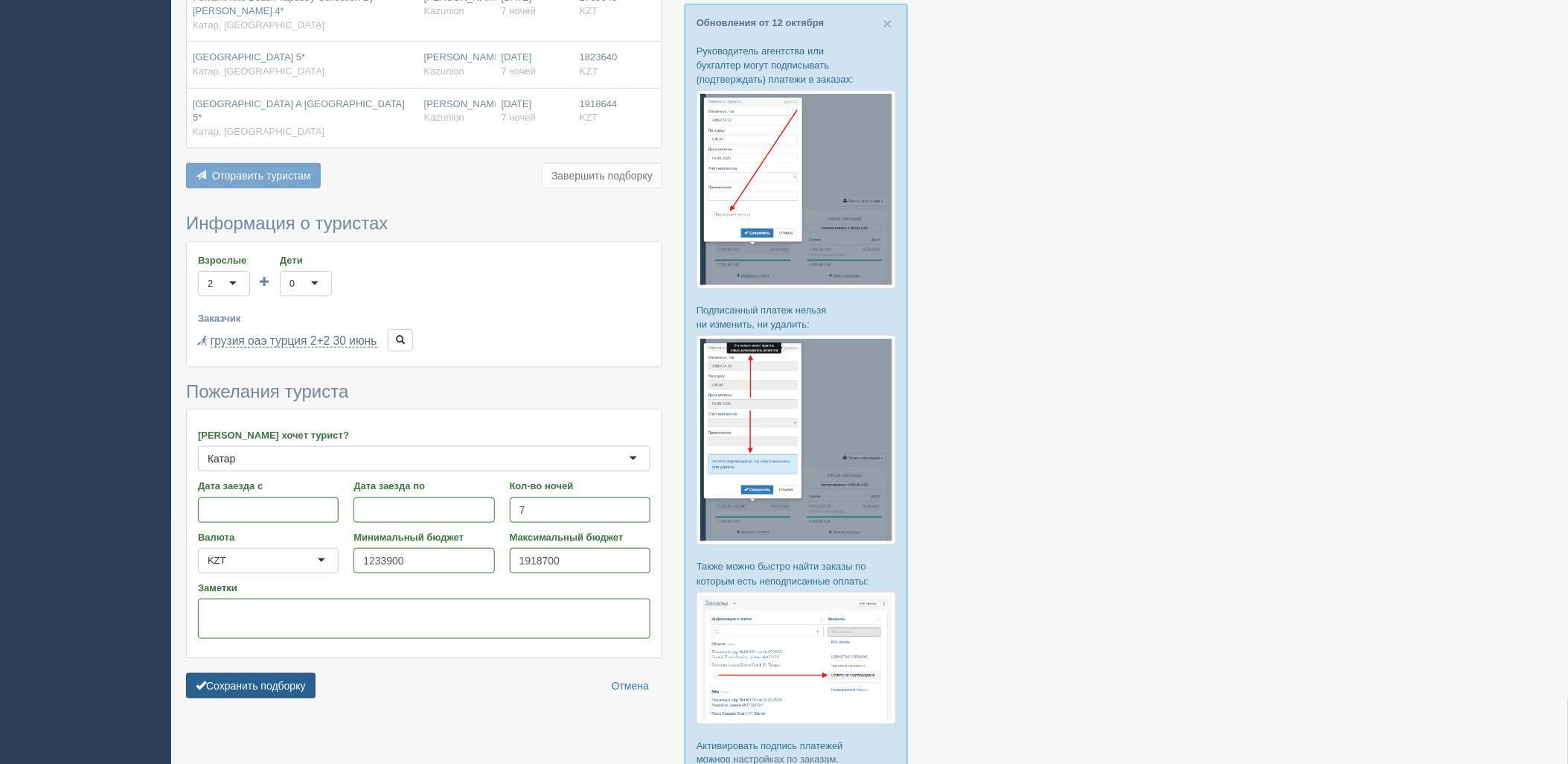
click at [291, 673] on button "Сохранить подборку" at bounding box center [251, 685] width 130 height 25
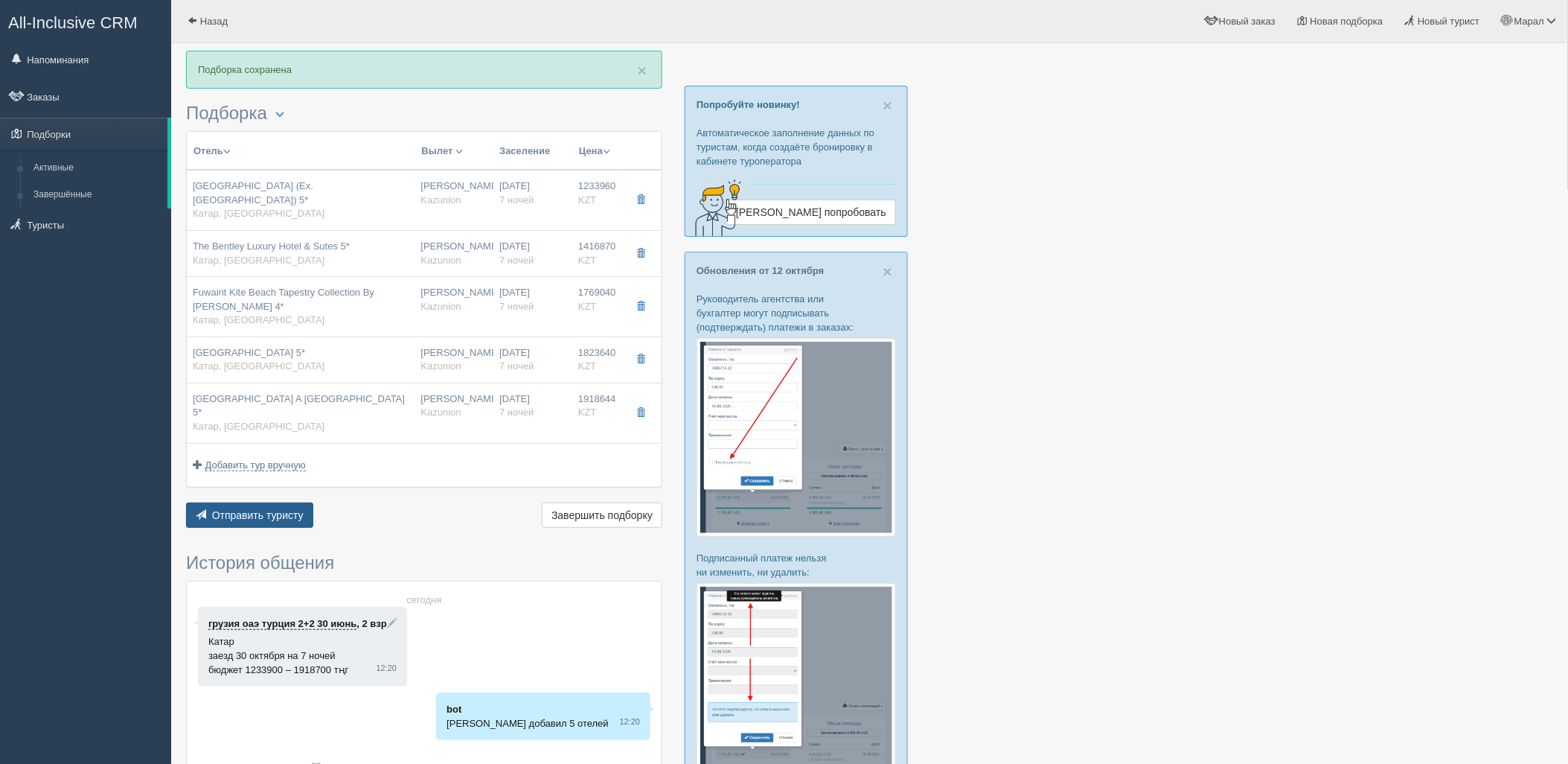
click at [273, 509] on span "Отправить туристу" at bounding box center [258, 515] width 92 height 12
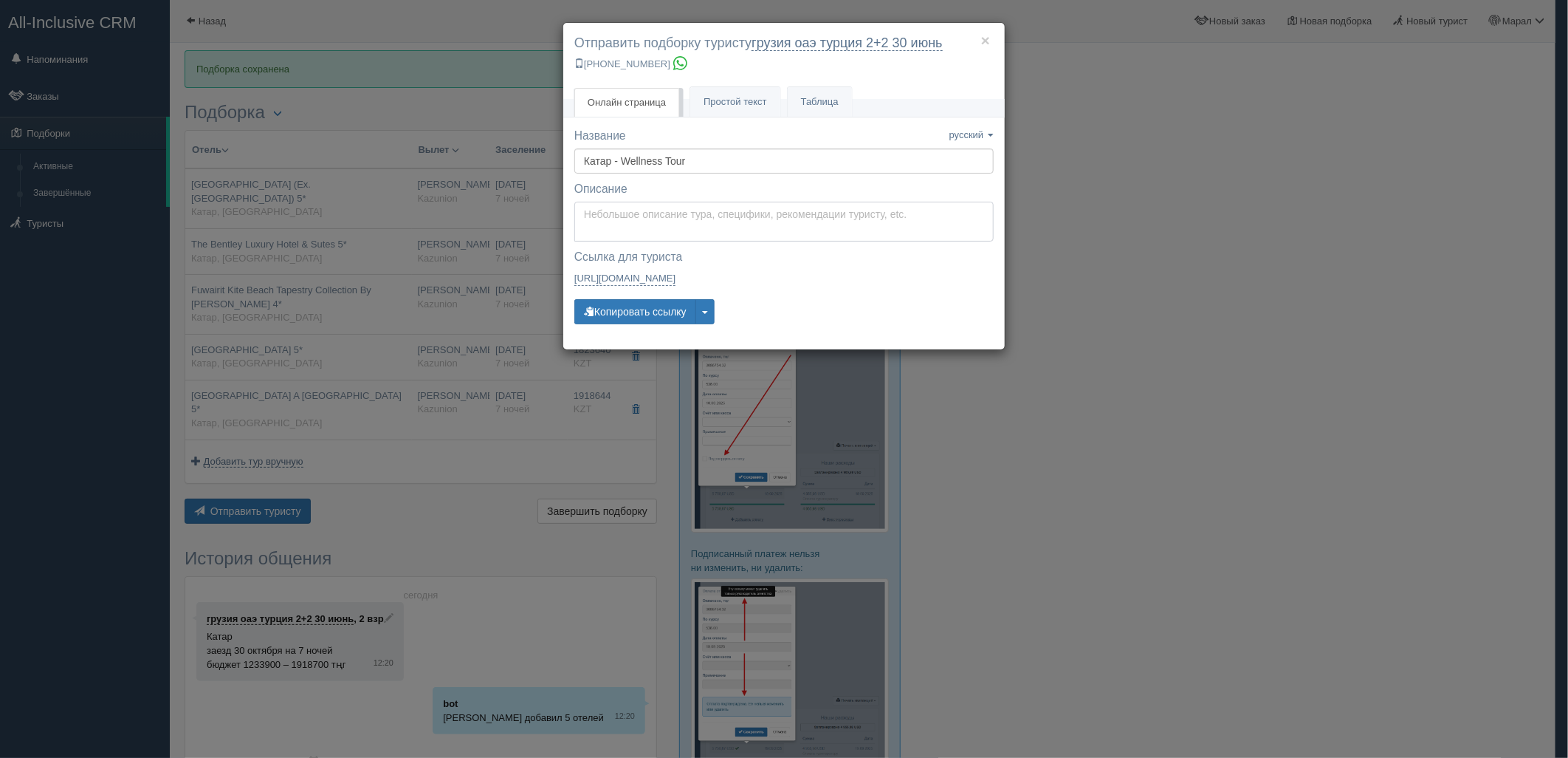
type textarea "Здравствуйте! Ниже представлены варианты туров для Вас. Для просмотра описания …"
click at [659, 212] on textarea "Здравствуйте! Ниже представлены варианты туров для Вас. Для просмотра описания …" at bounding box center [784, 221] width 419 height 40
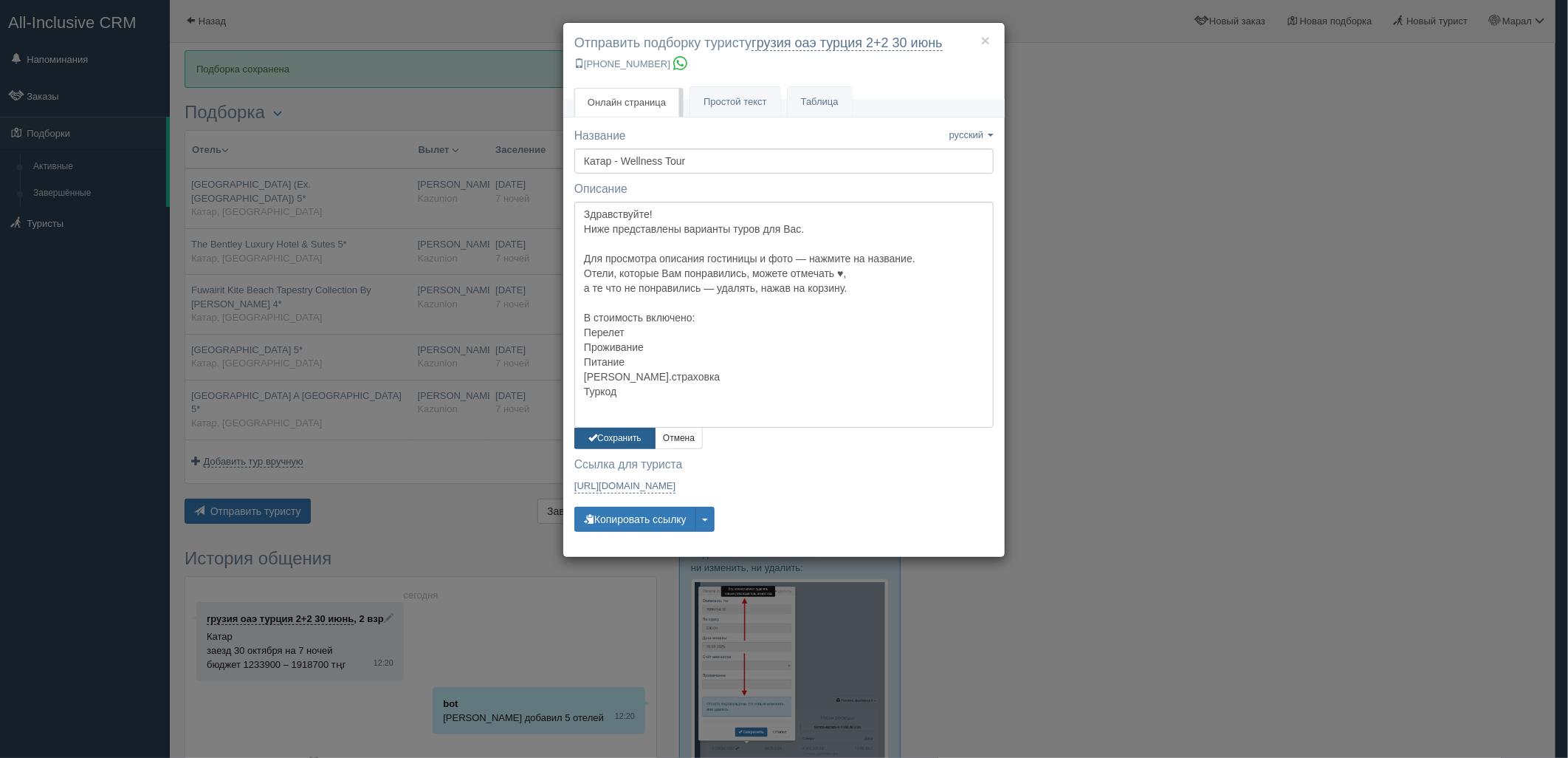
click at [623, 443] on button "Сохранить" at bounding box center [614, 438] width 81 height 21
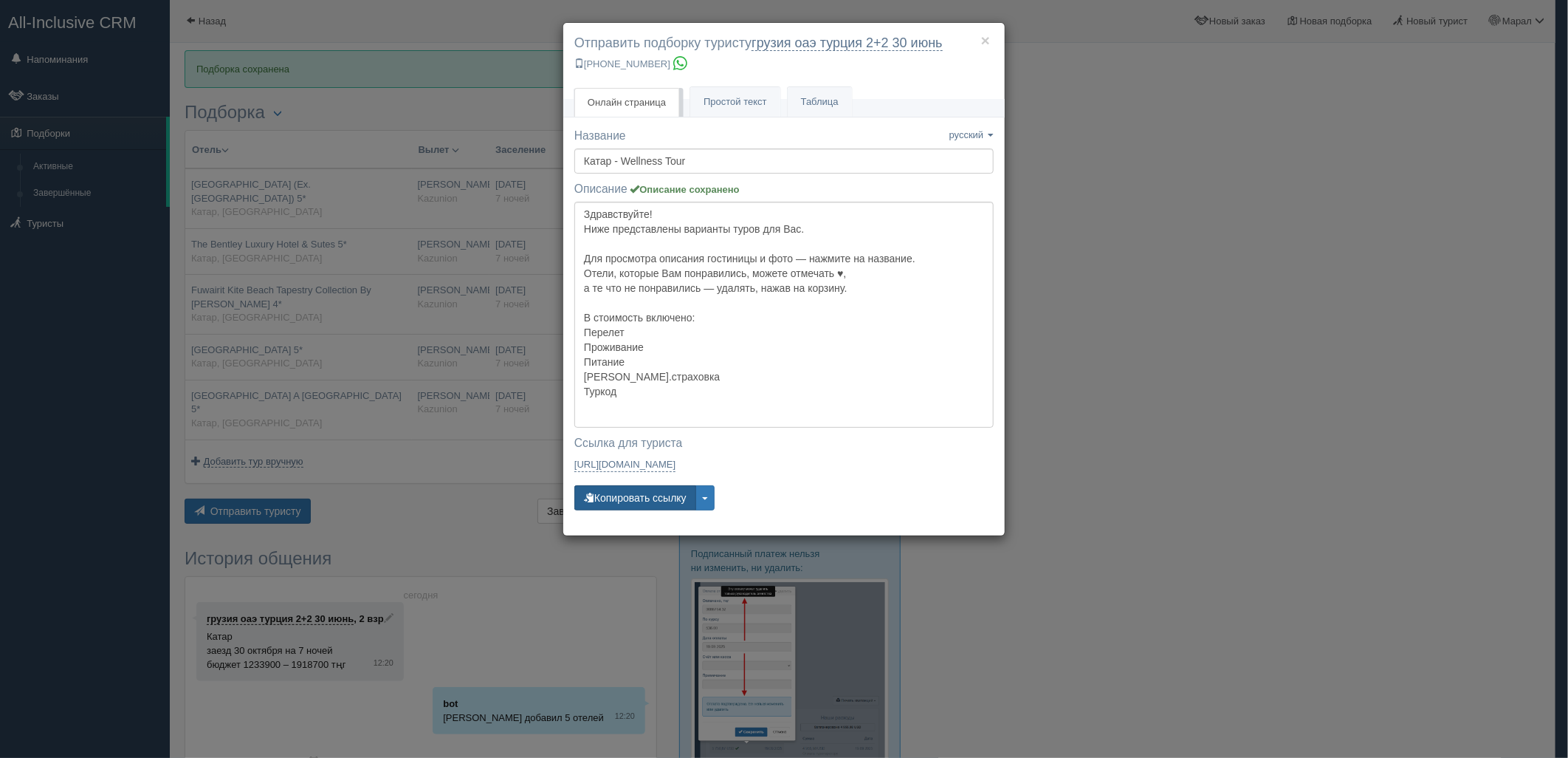
click at [654, 504] on button "Копировать ссылку" at bounding box center [635, 498] width 122 height 25
